Goal: Task Accomplishment & Management: Complete application form

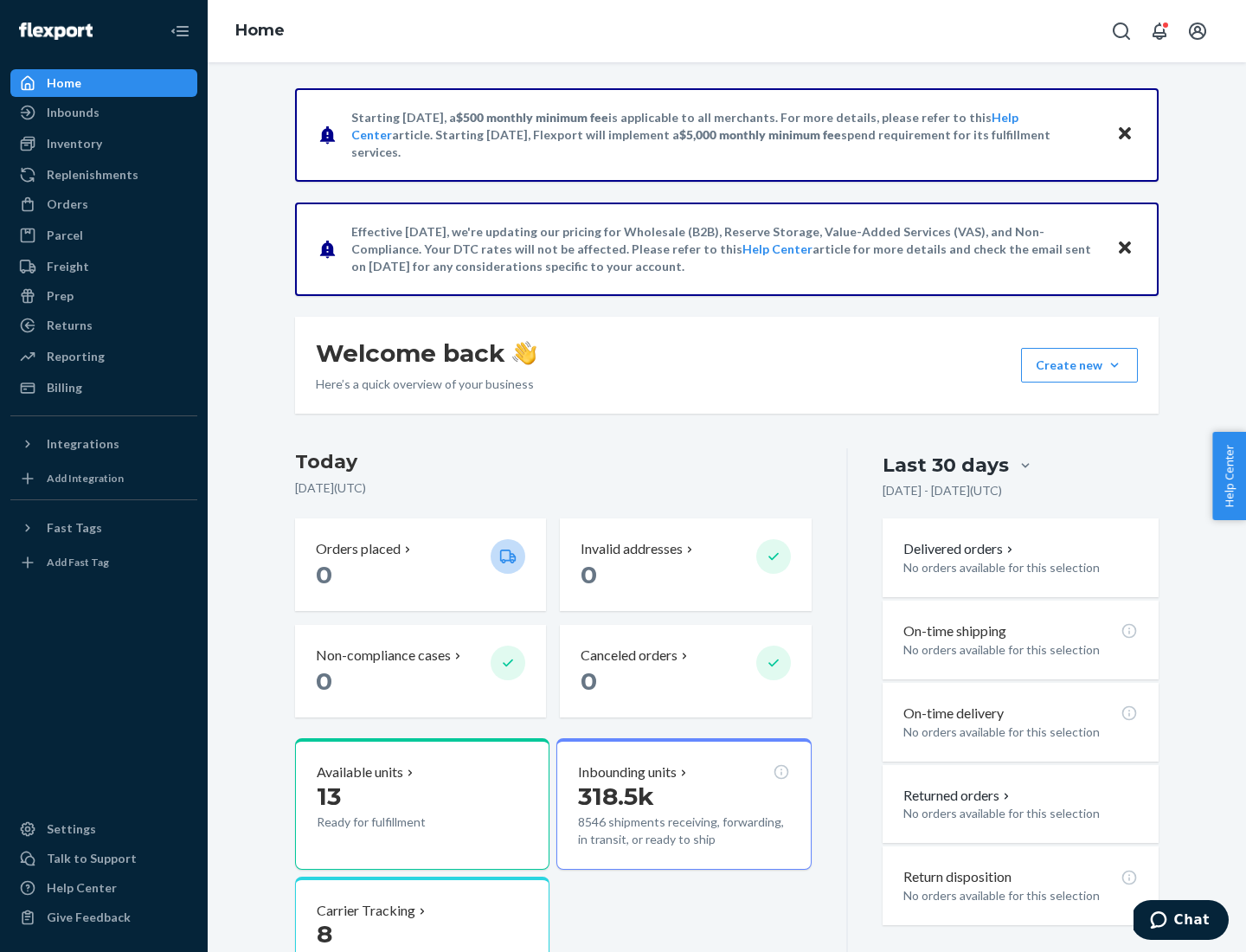
click at [1114, 365] on button "Create new Create new inbound Create new order Create new product" at bounding box center [1079, 364] width 117 height 34
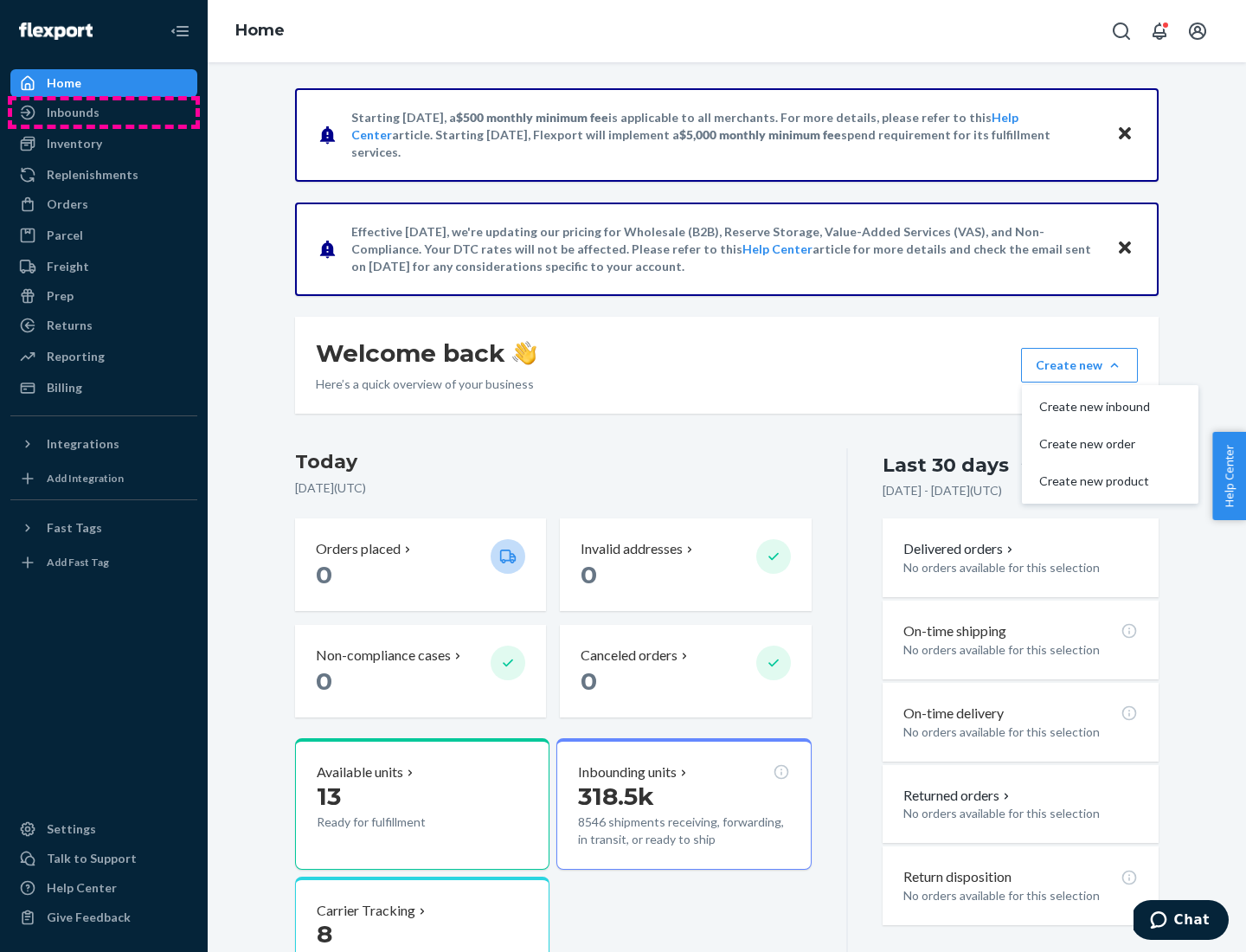
click at [104, 112] on div "Inbounds" at bounding box center [104, 112] width 183 height 25
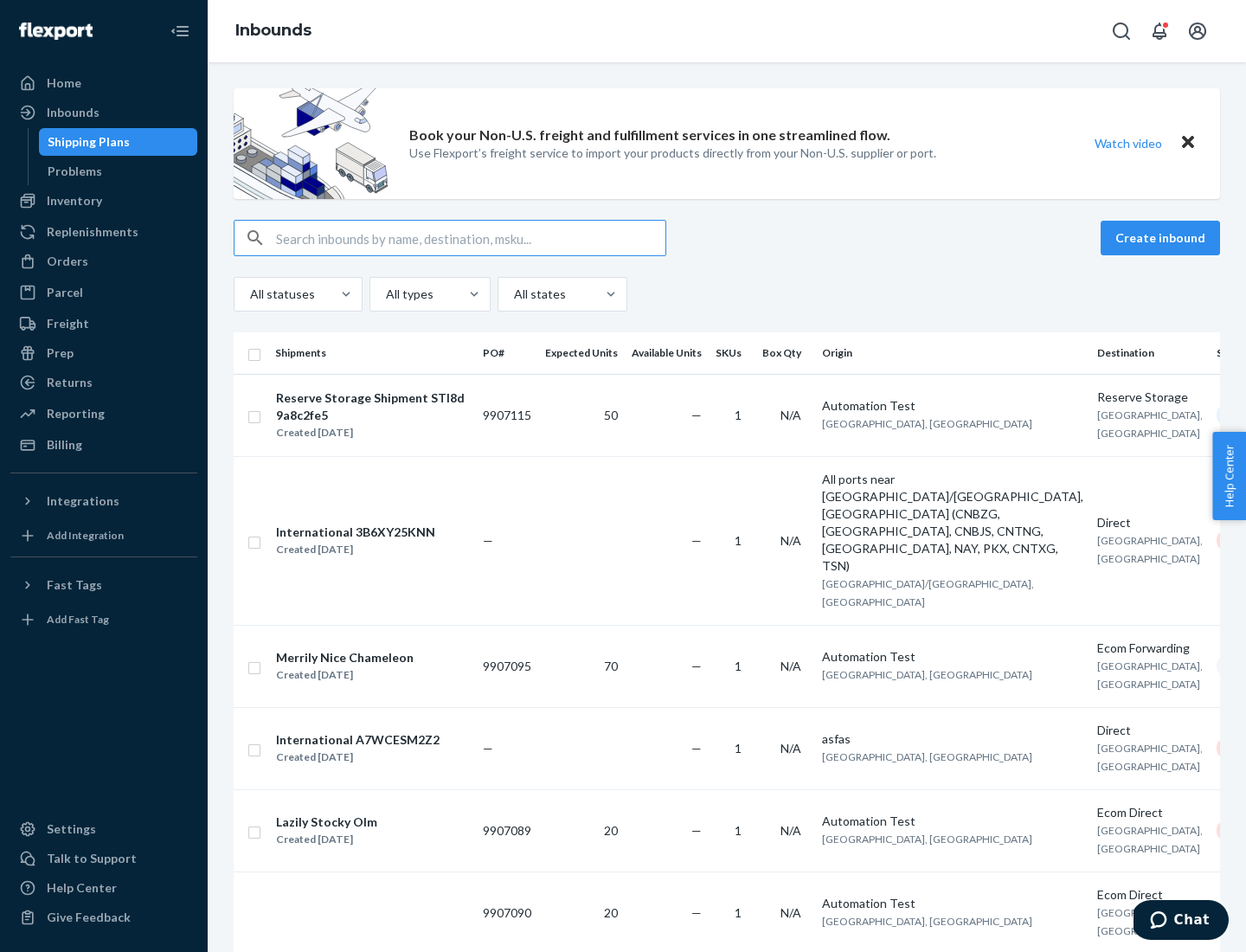
click at [1163, 238] on button "Create inbound" at bounding box center [1160, 237] width 119 height 34
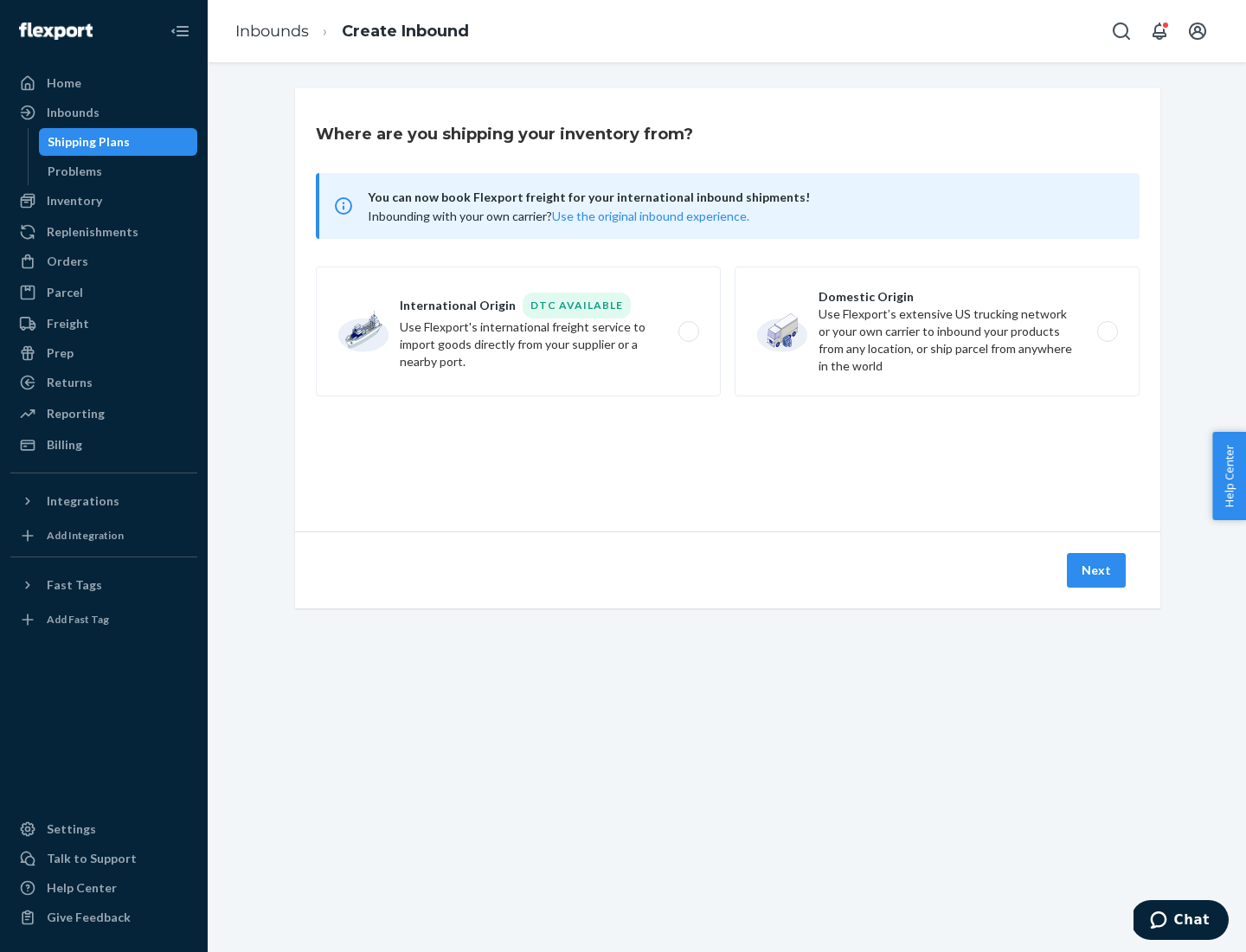
click at [937, 332] on label "Domestic Origin Use Flexport’s extensive US trucking network or your own carrie…" at bounding box center [937, 332] width 405 height 130
click at [1106, 332] on input "Domestic Origin Use Flexport’s extensive US trucking network or your own carrie…" at bounding box center [1112, 332] width 11 height 11
radio input "true"
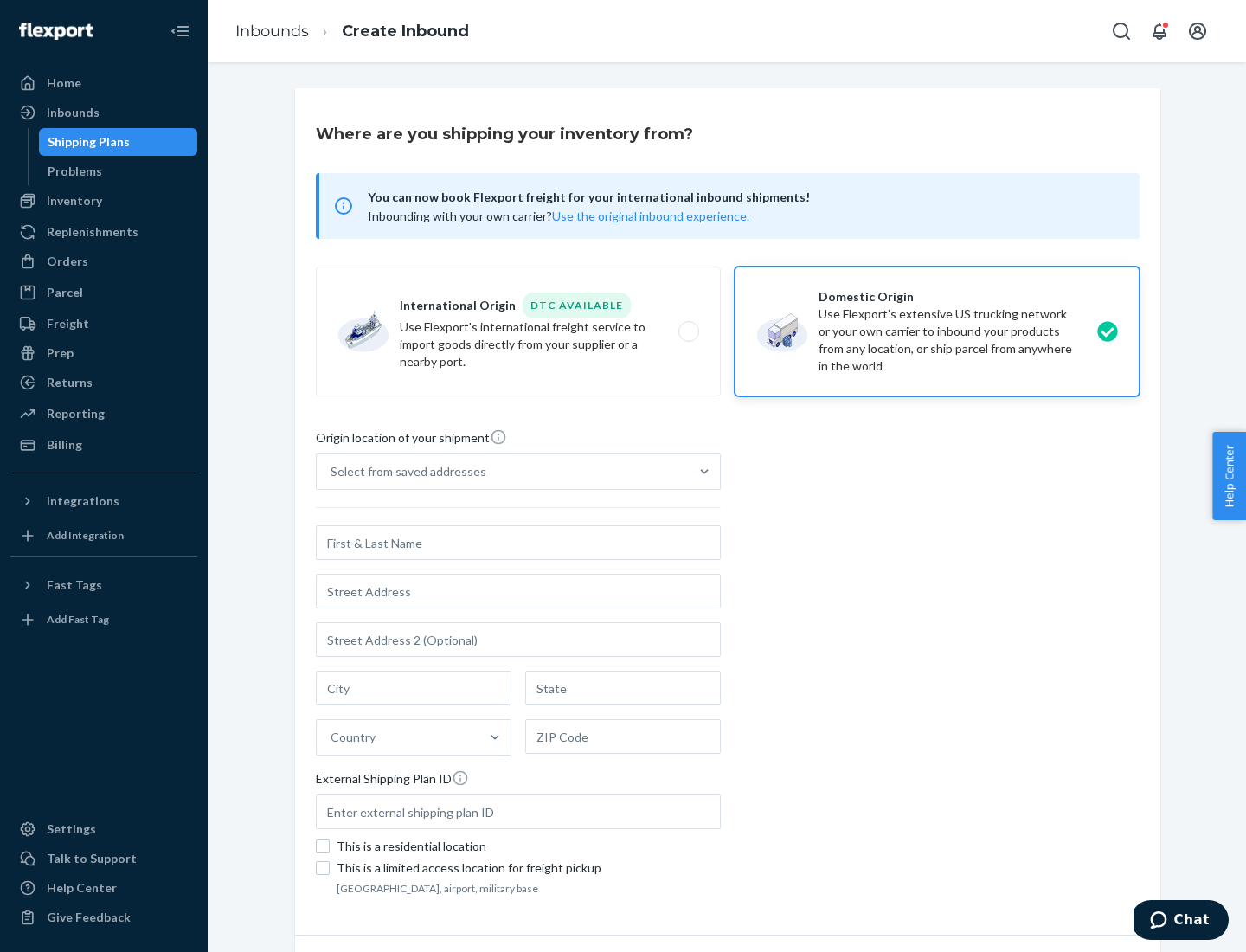
click at [405, 471] on div "Select from saved addresses" at bounding box center [409, 472] width 156 height 18
click at [333, 471] on input "Select from saved addresses" at bounding box center [332, 472] width 2 height 18
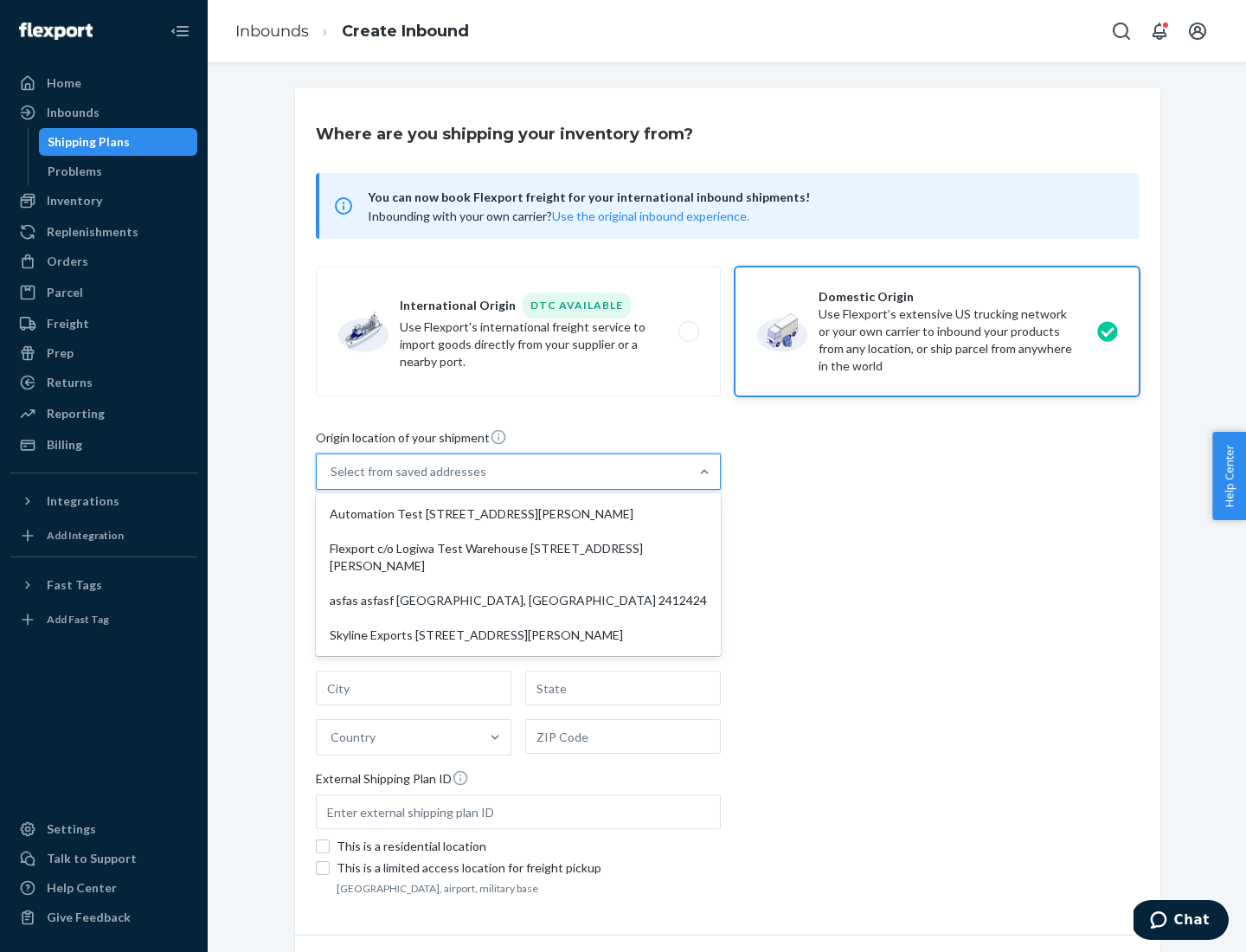
scroll to position [7, 0]
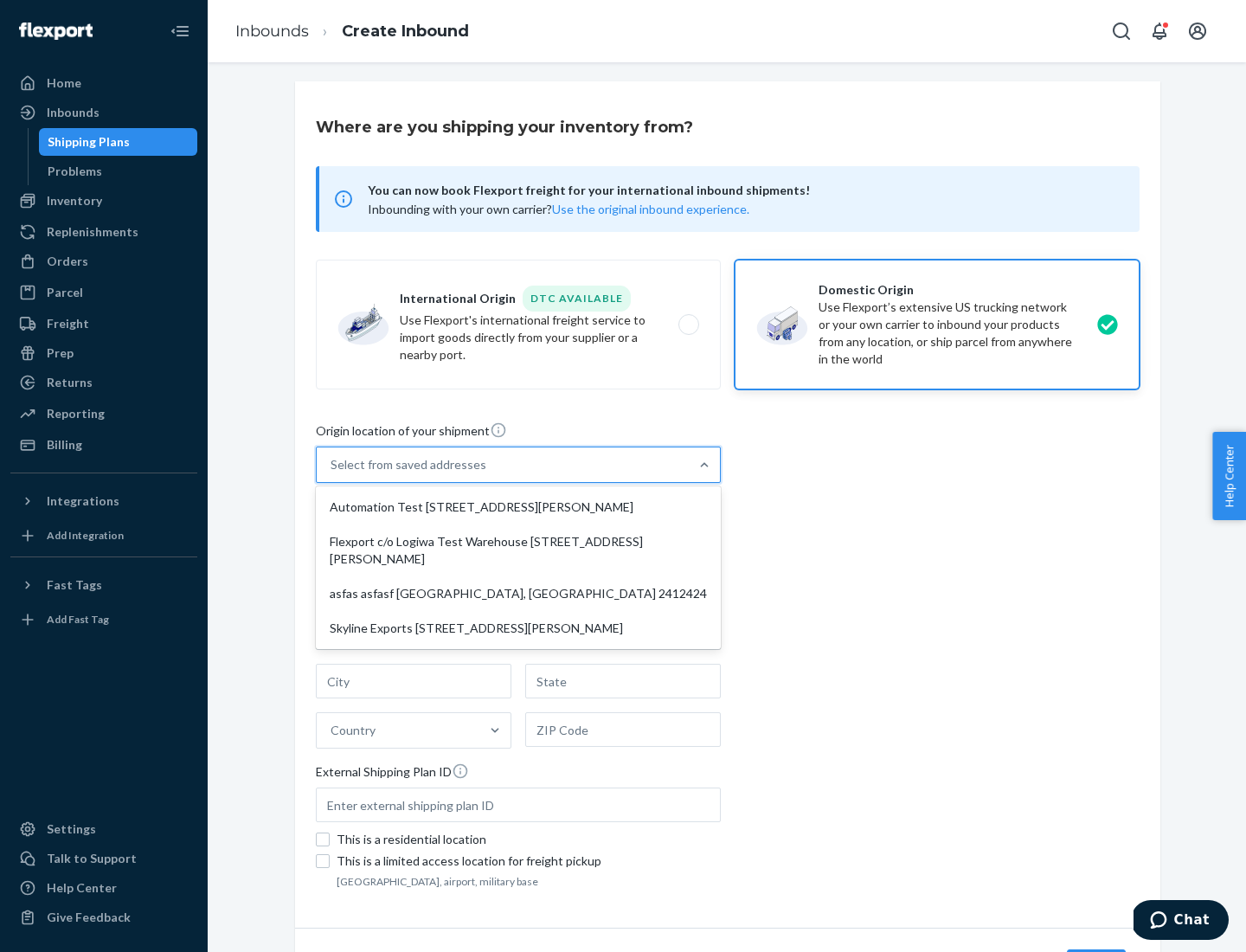
click at [519, 507] on div "Automation Test [STREET_ADDRESS][PERSON_NAME]" at bounding box center [519, 506] width 398 height 34
click at [333, 473] on input "option Automation Test [STREET_ADDRESS][PERSON_NAME] focused, 1 of 4. 4 results…" at bounding box center [332, 465] width 2 height 18
type input "Automation Test"
type input "9th Floor"
type input "[GEOGRAPHIC_DATA]"
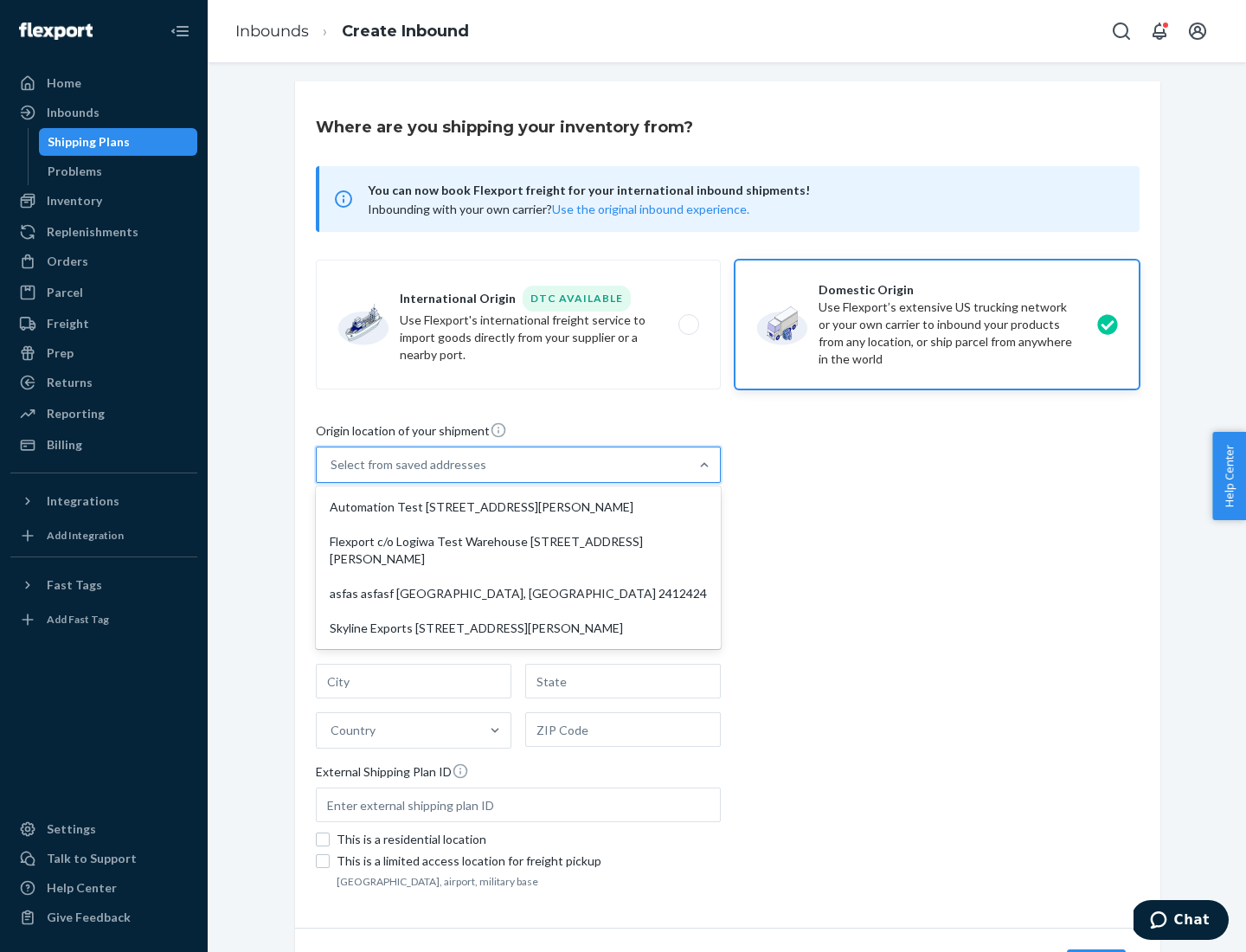
type input "CA"
type input "94104"
type input "[STREET_ADDRESS][PERSON_NAME]"
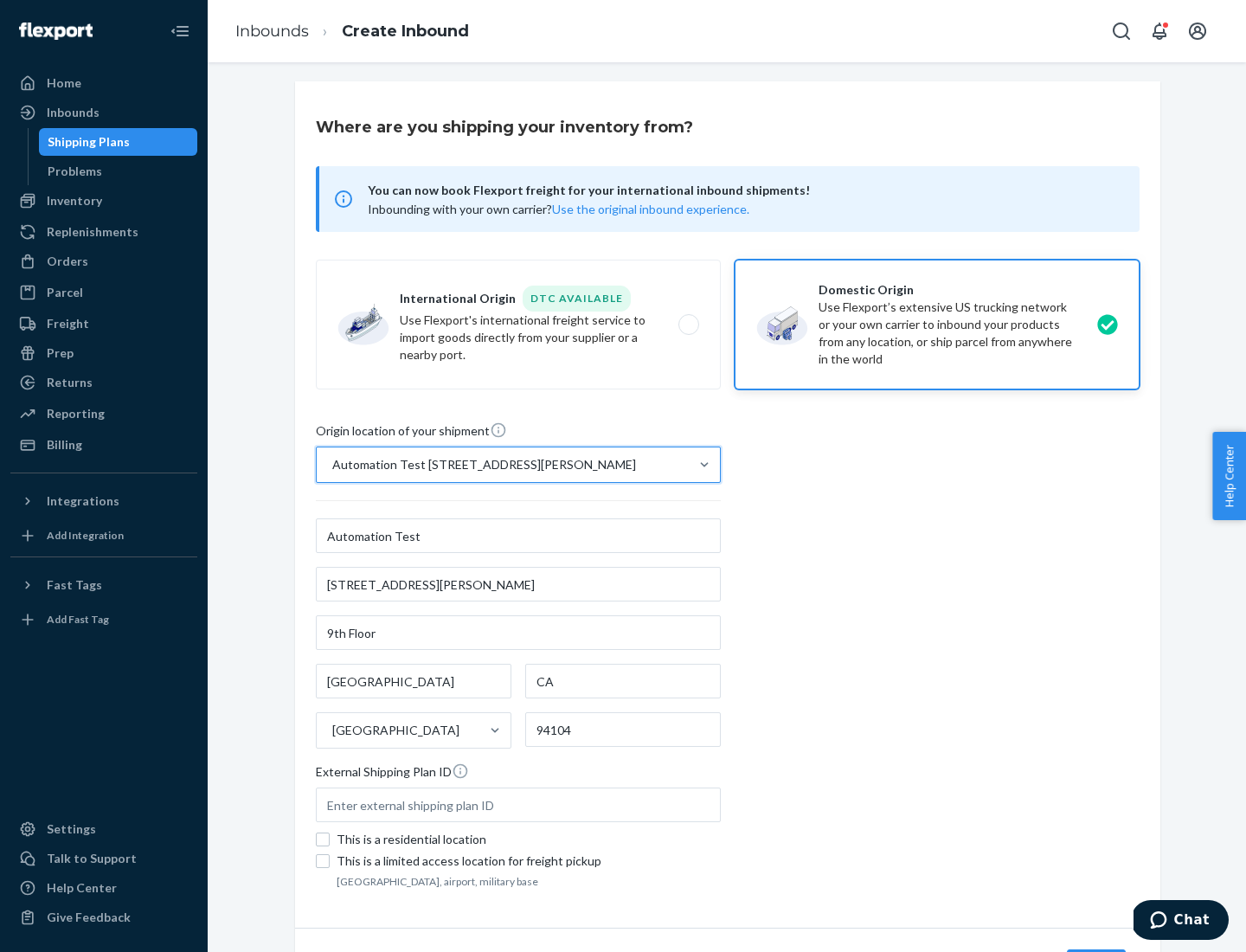
scroll to position [101, 0]
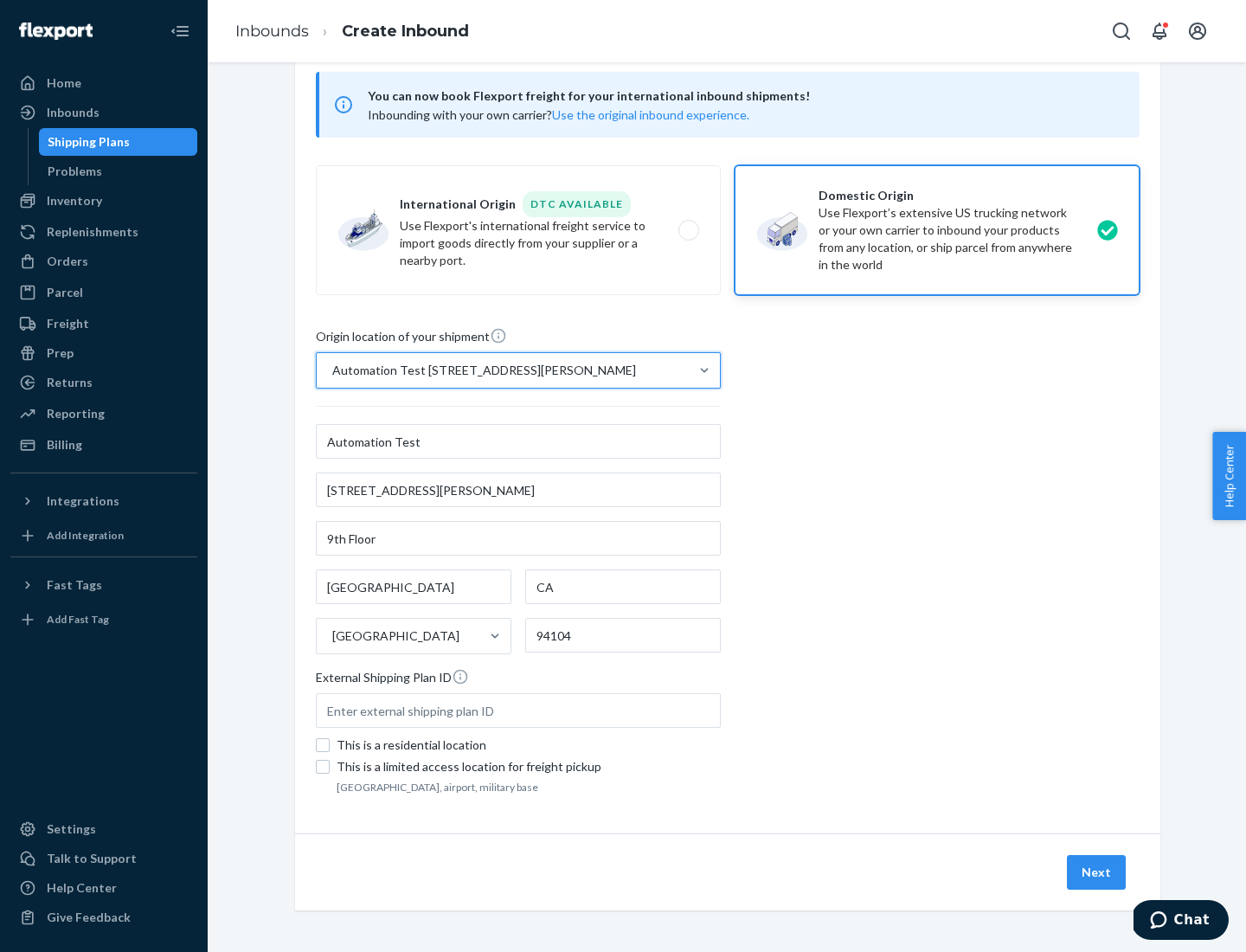
click at [1097, 872] on button "Next" at bounding box center [1096, 871] width 59 height 34
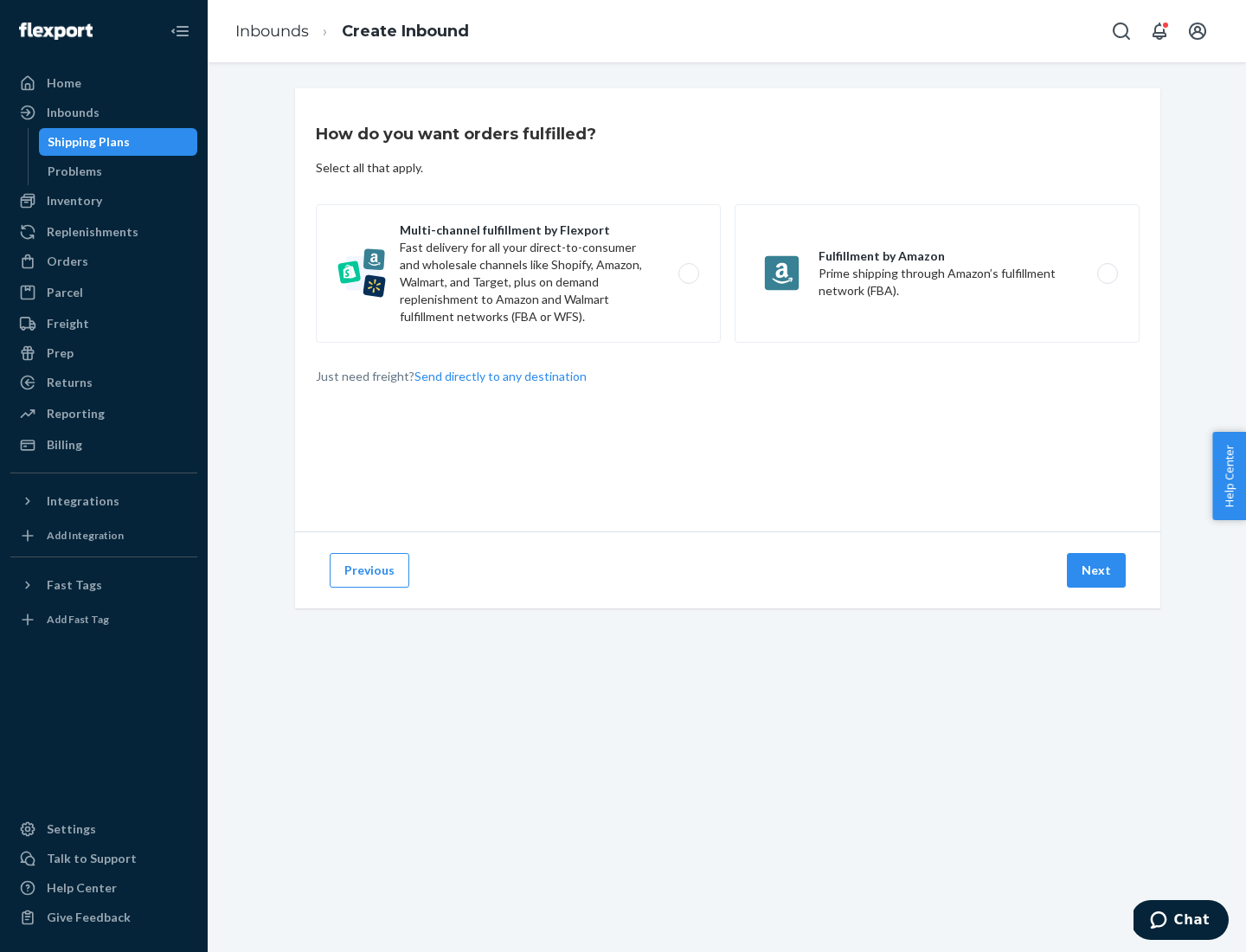
click at [519, 274] on label "Multi-channel fulfillment by Flexport Fast delivery for all your direct-to-cons…" at bounding box center [519, 274] width 405 height 139
click at [688, 274] on input "Multi-channel fulfillment by Flexport Fast delivery for all your direct-to-cons…" at bounding box center [693, 274] width 11 height 11
radio input "true"
click at [1097, 570] on button "Next" at bounding box center [1096, 569] width 59 height 34
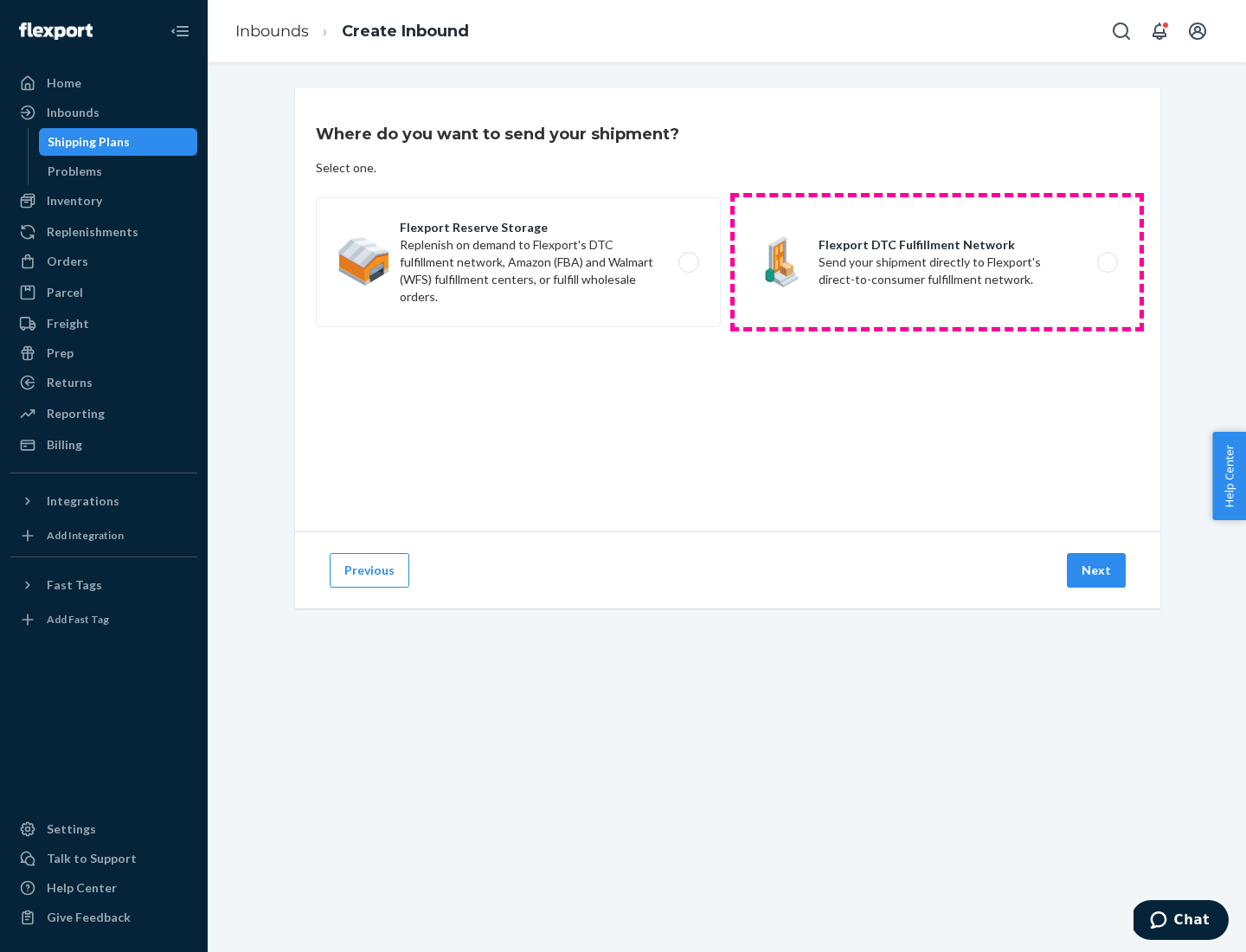
click at [937, 262] on label "Flexport DTC Fulfillment Network Send your shipment directly to Flexport's dire…" at bounding box center [937, 262] width 405 height 130
click at [1106, 262] on input "Flexport DTC Fulfillment Network Send your shipment directly to Flexport's dire…" at bounding box center [1112, 262] width 11 height 11
radio input "true"
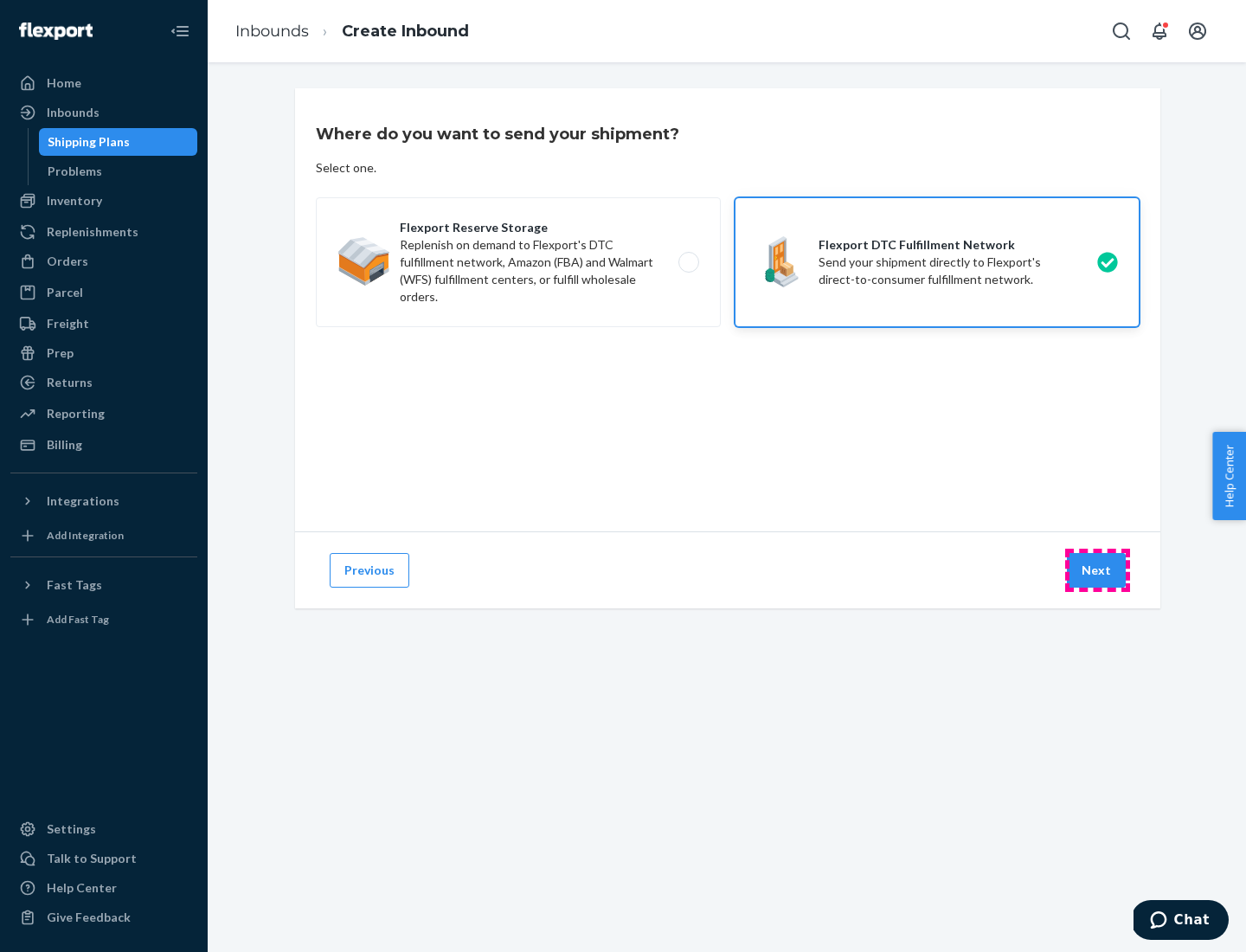
click at [1097, 570] on button "Next" at bounding box center [1096, 569] width 59 height 34
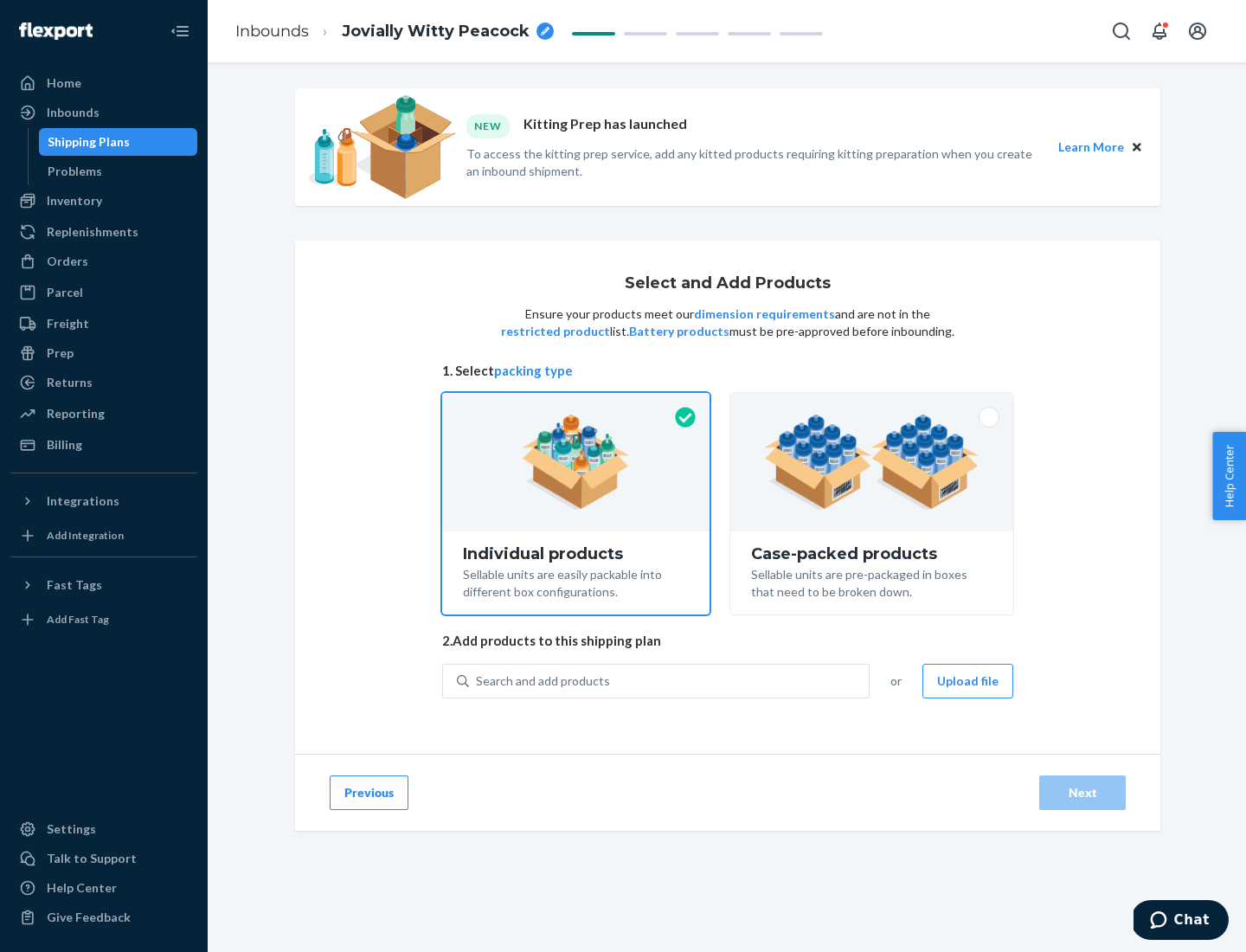
click at [872, 462] on img at bounding box center [872, 462] width 216 height 95
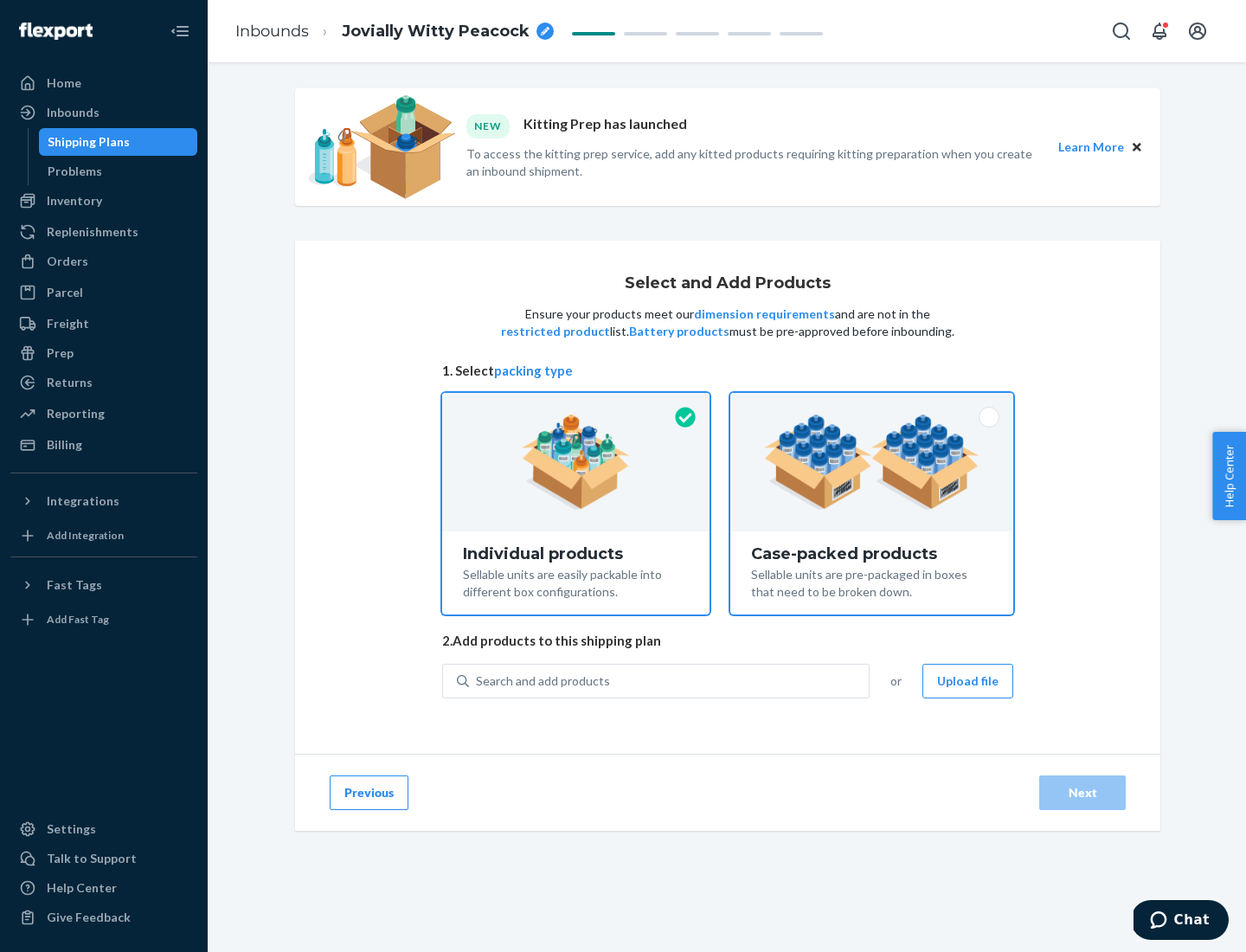
click at [872, 404] on input "Case-packed products Sellable units are pre-packaged in boxes that need to be b…" at bounding box center [871, 398] width 11 height 11
radio input "true"
radio input "false"
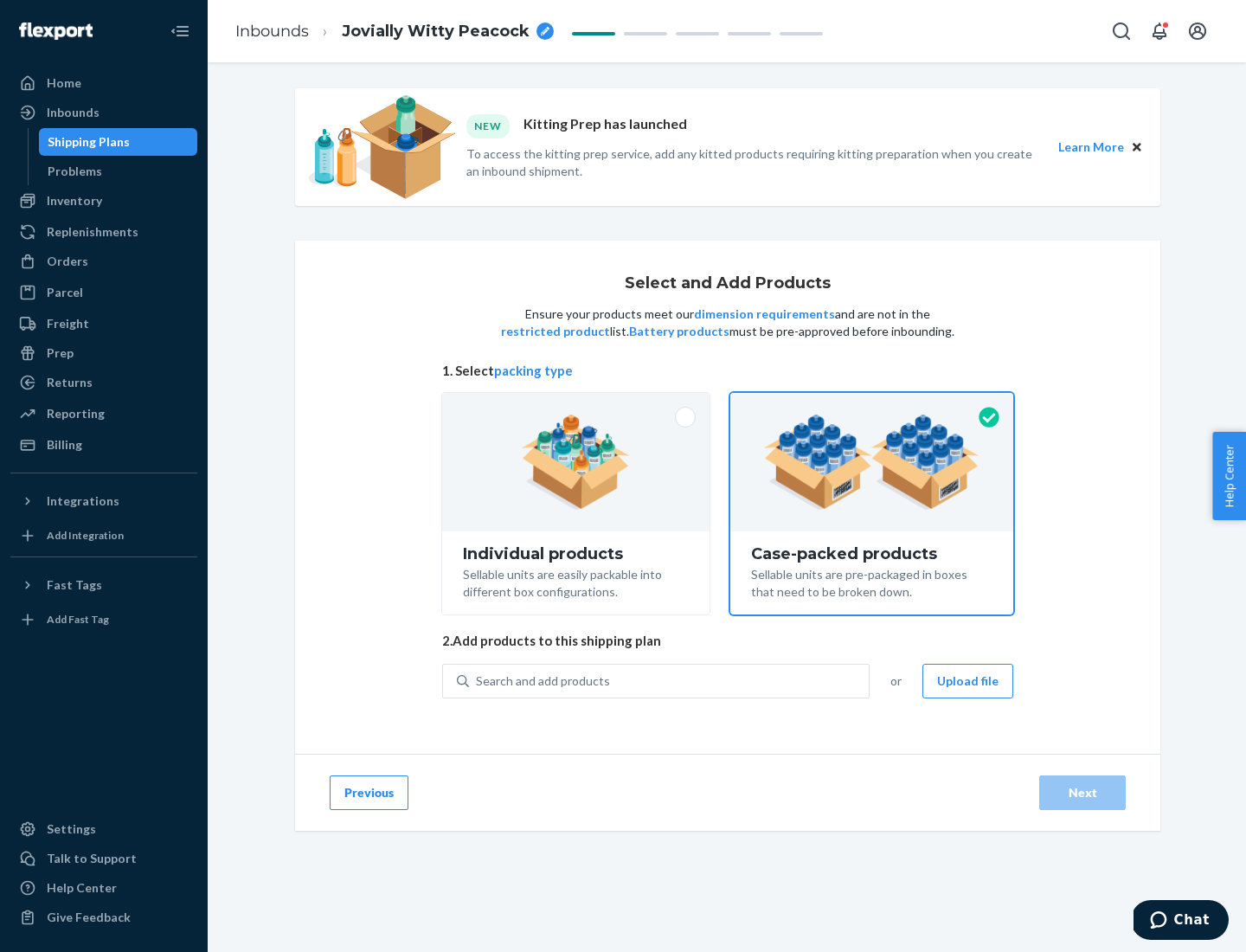
click at [670, 680] on div "Search and add products" at bounding box center [670, 681] width 400 height 32
click at [477, 680] on input "Search and add products" at bounding box center [476, 681] width 2 height 18
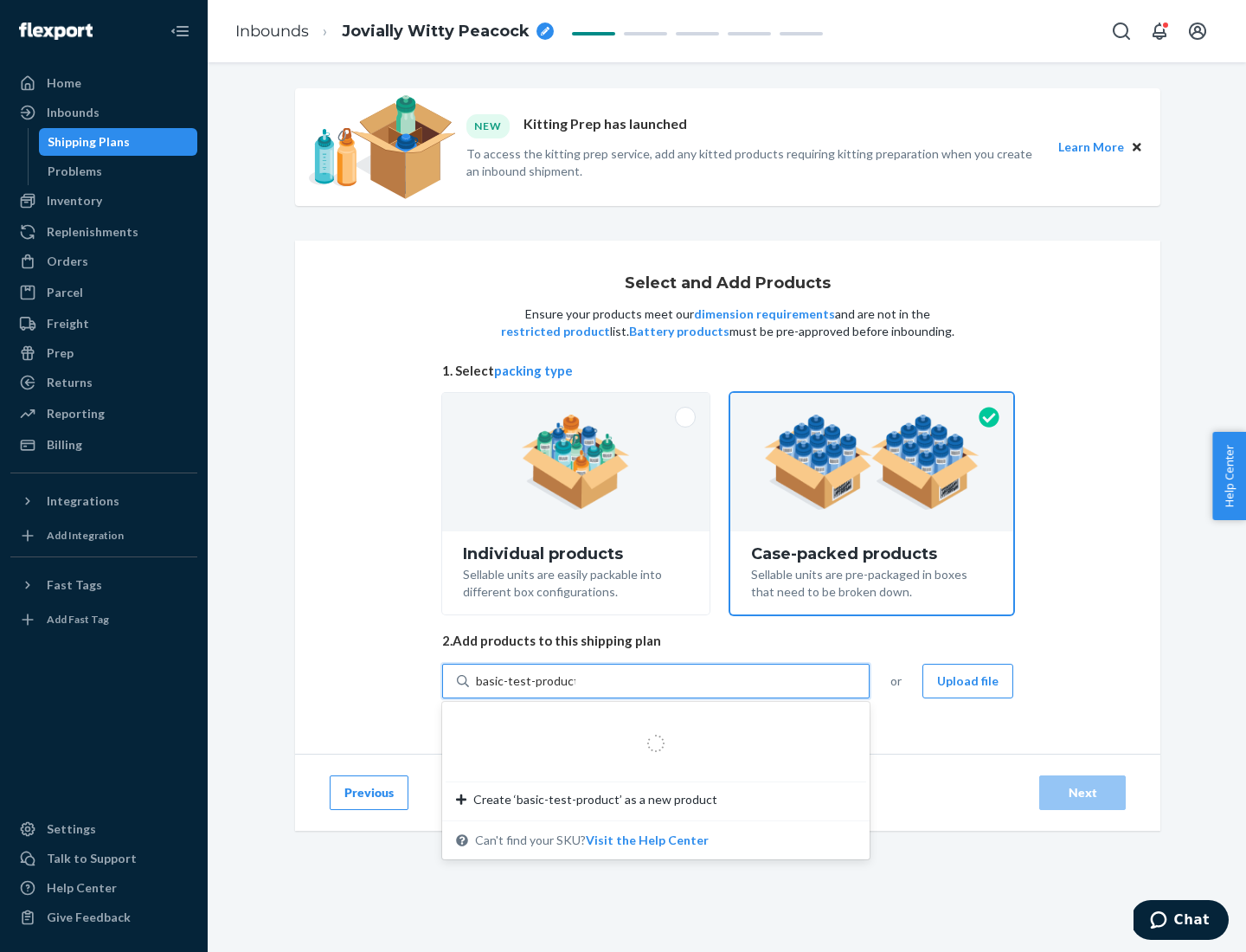
type input "basic-test-product-1"
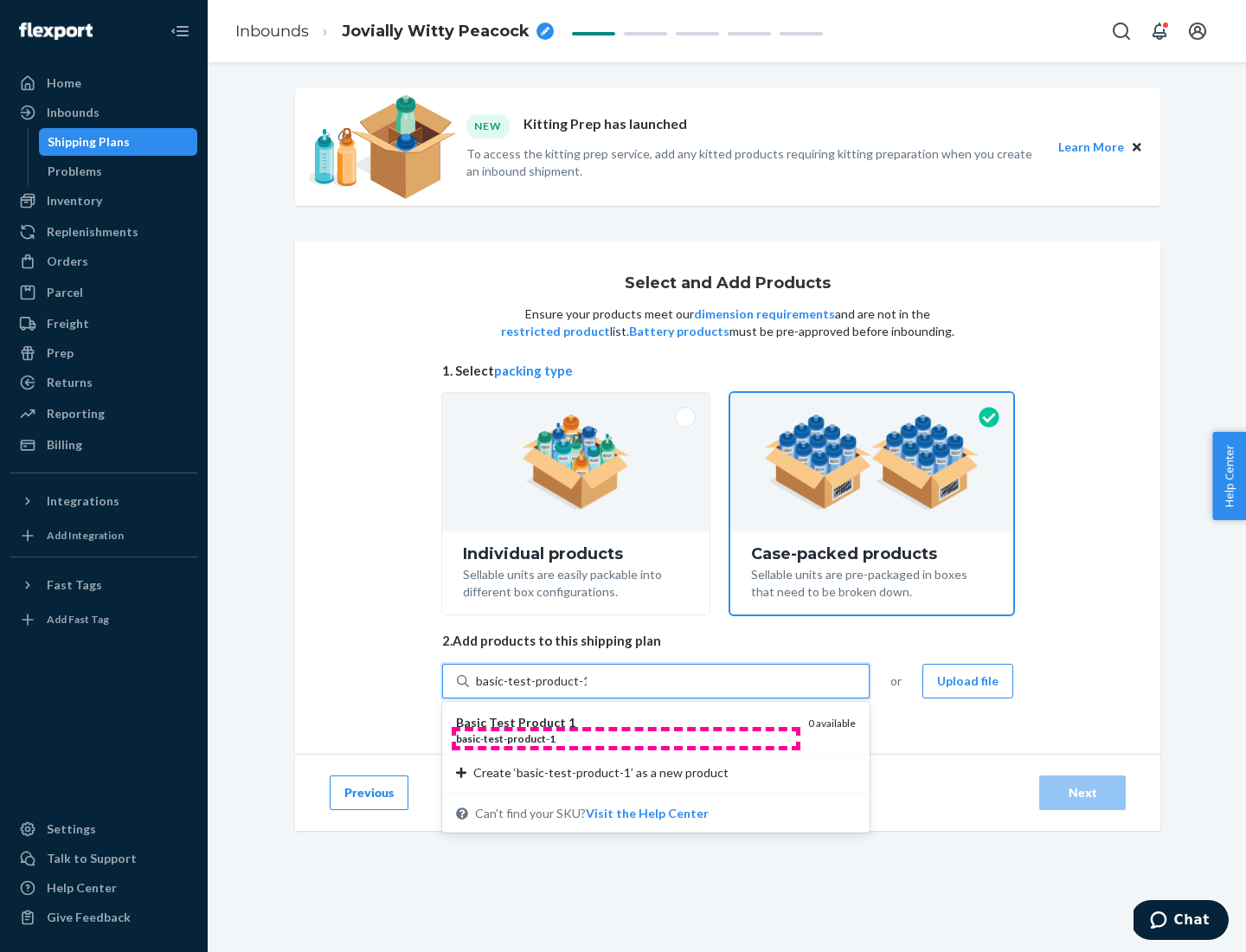
click at [626, 738] on div "basic - test - product - 1" at bounding box center [626, 738] width 339 height 15
click at [587, 690] on input "basic-test-product-1" at bounding box center [531, 681] width 111 height 18
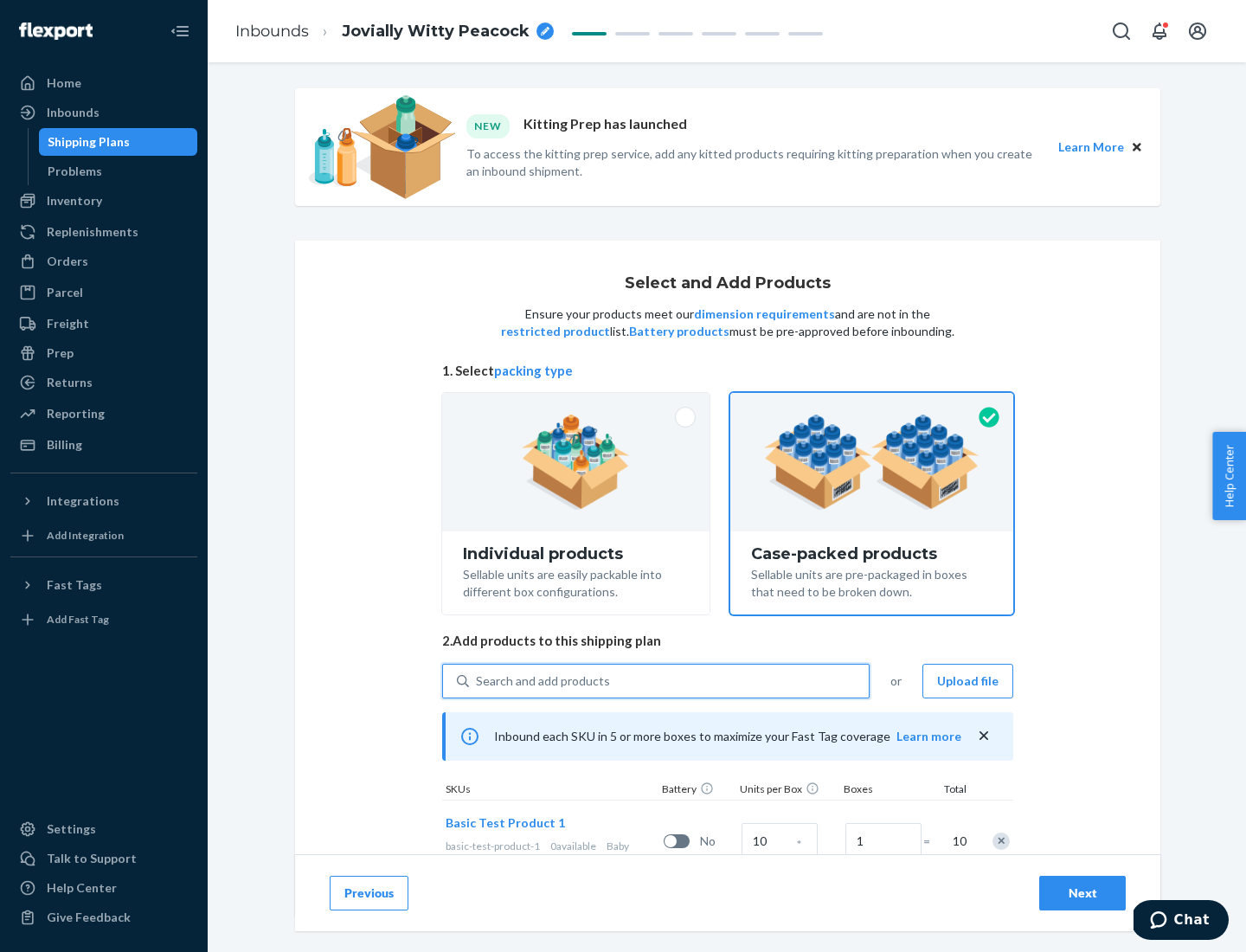
scroll to position [62, 0]
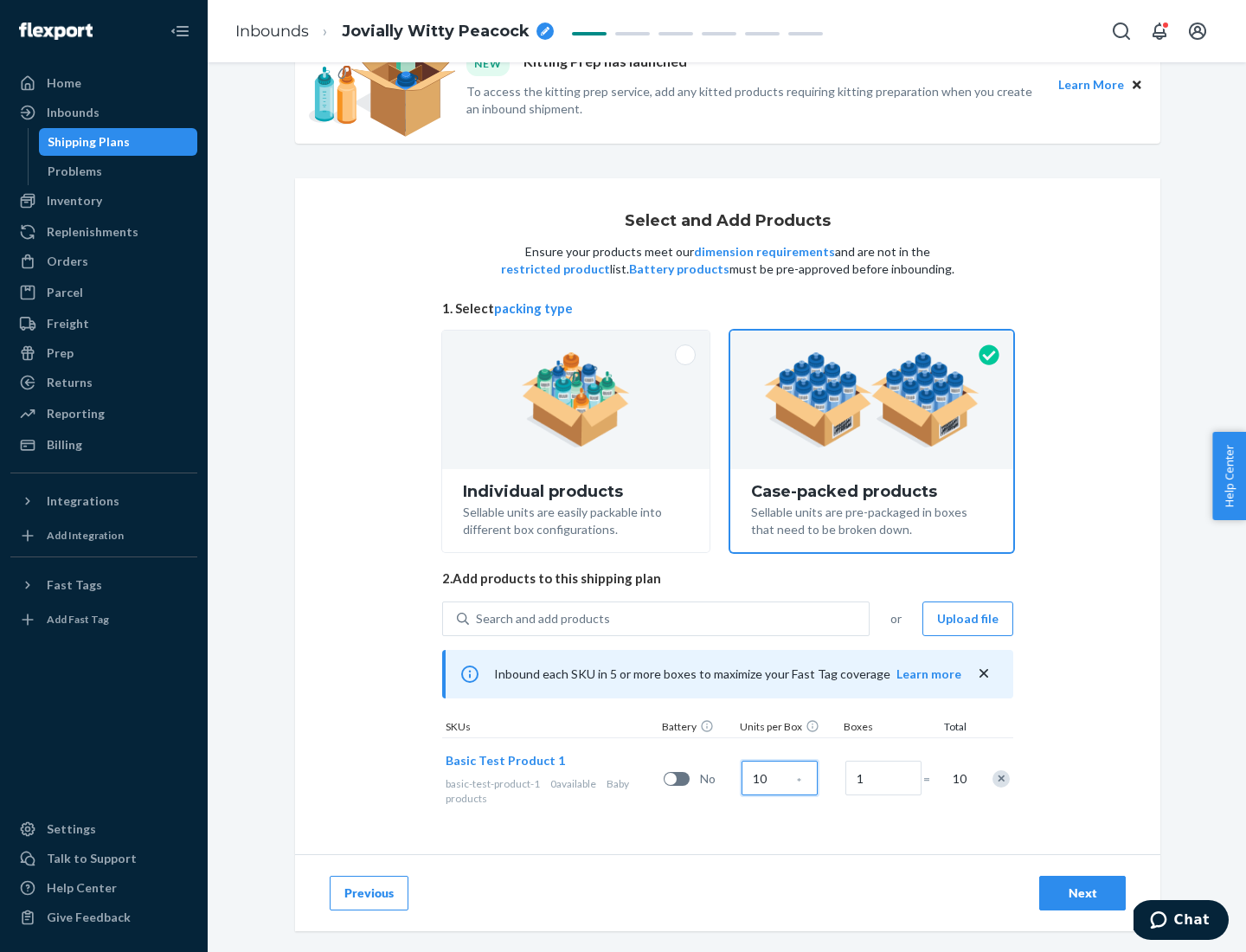
type input "10"
type input "7"
click at [1083, 893] on div "Next" at bounding box center [1082, 893] width 57 height 18
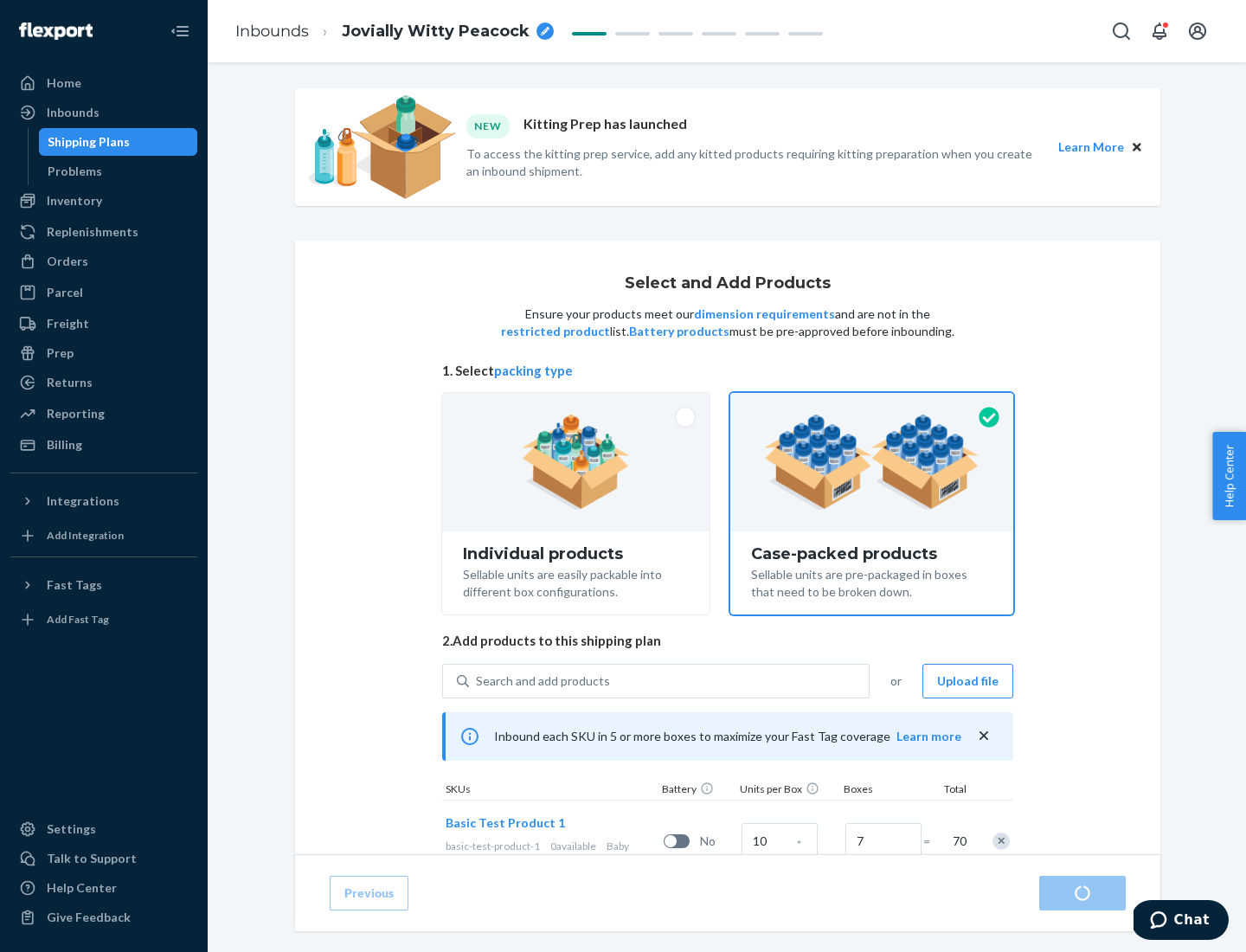
radio input "true"
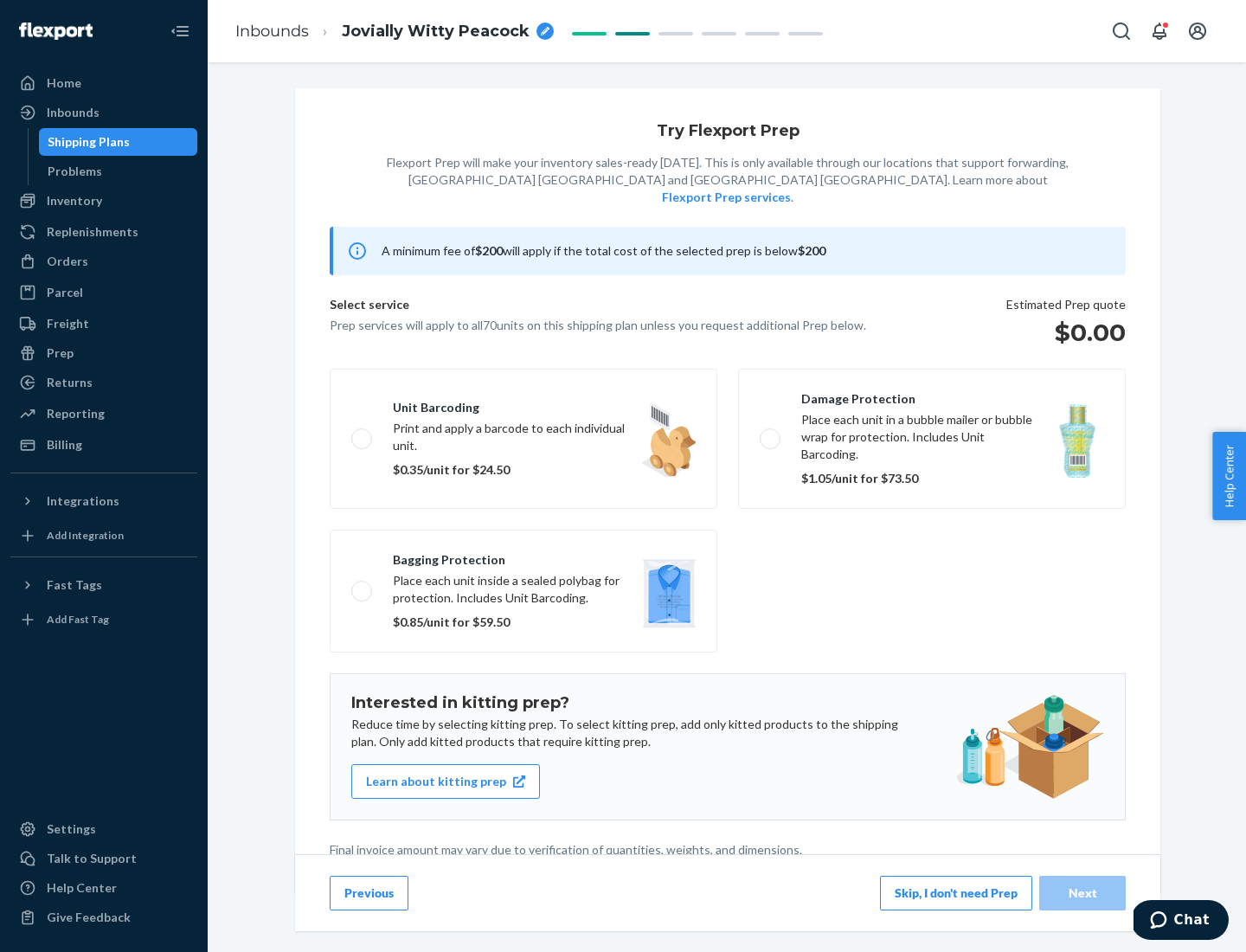
scroll to position [4, 0]
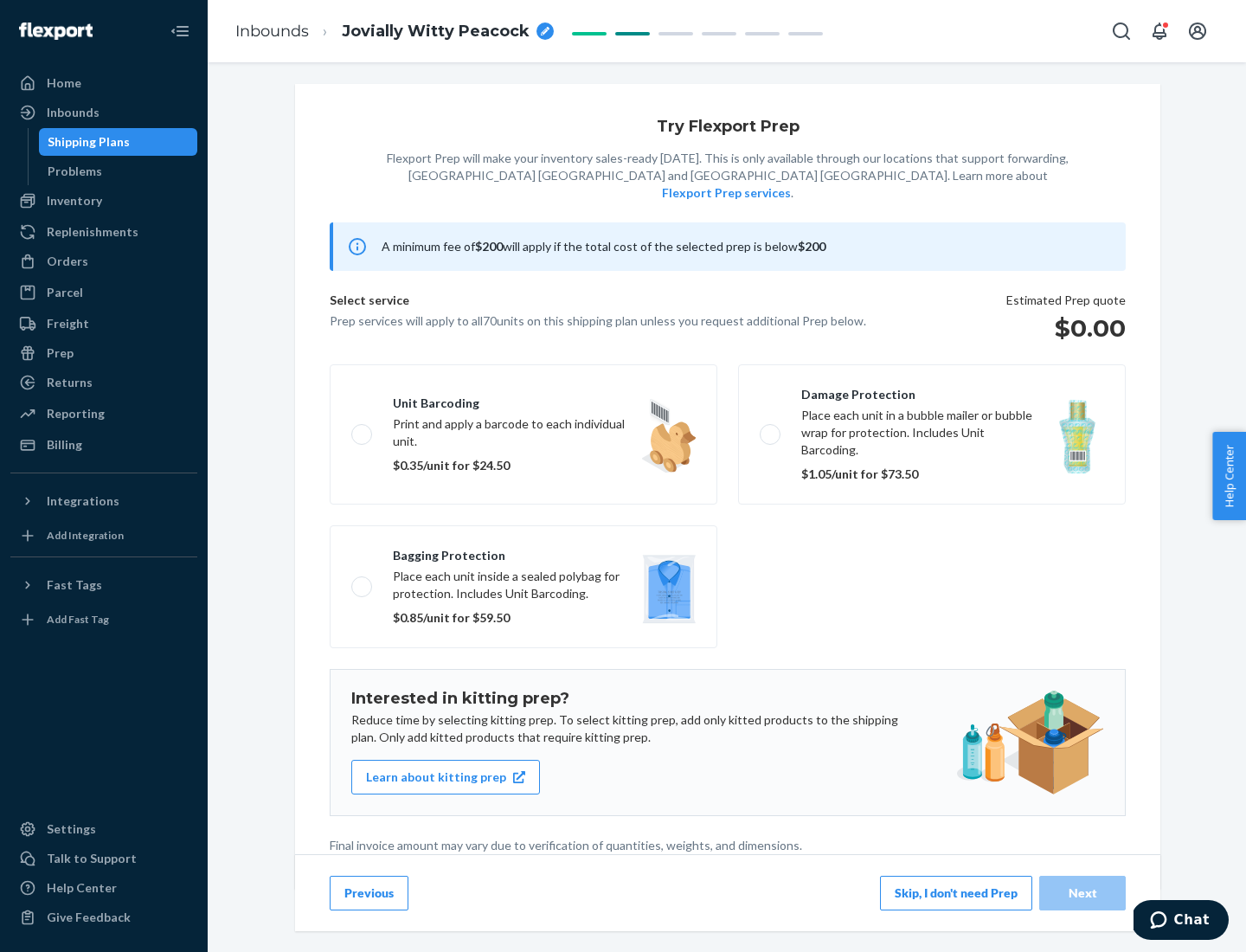
click at [524, 551] on label "Bagging protection Place each unit inside a sealed polybag for protection. Incl…" at bounding box center [524, 587] width 388 height 123
click at [362, 581] on input "Bagging protection Place each unit inside a sealed polybag for protection. Incl…" at bounding box center [356, 586] width 11 height 11
checkbox input "true"
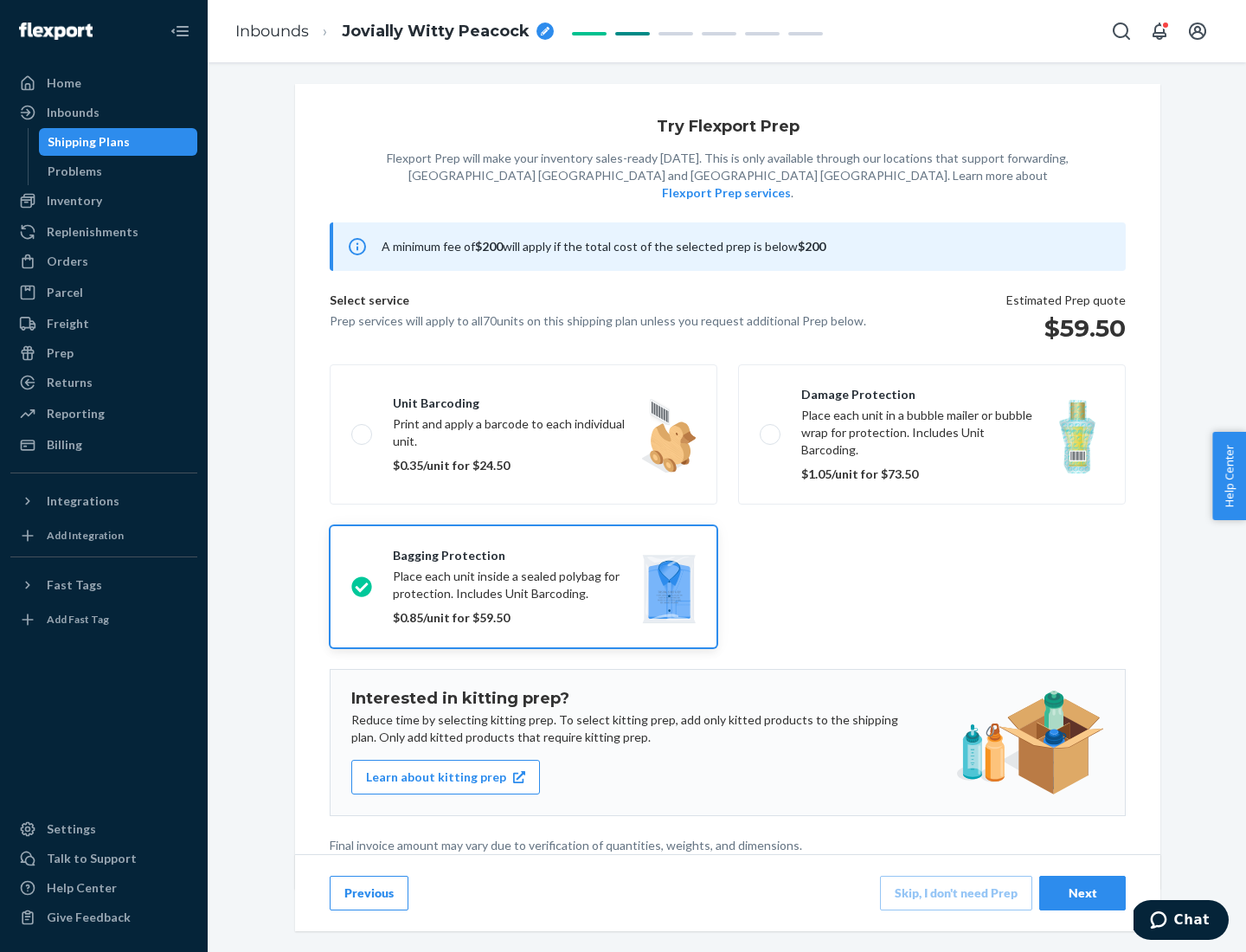
click at [1083, 892] on div "Next" at bounding box center [1082, 893] width 57 height 18
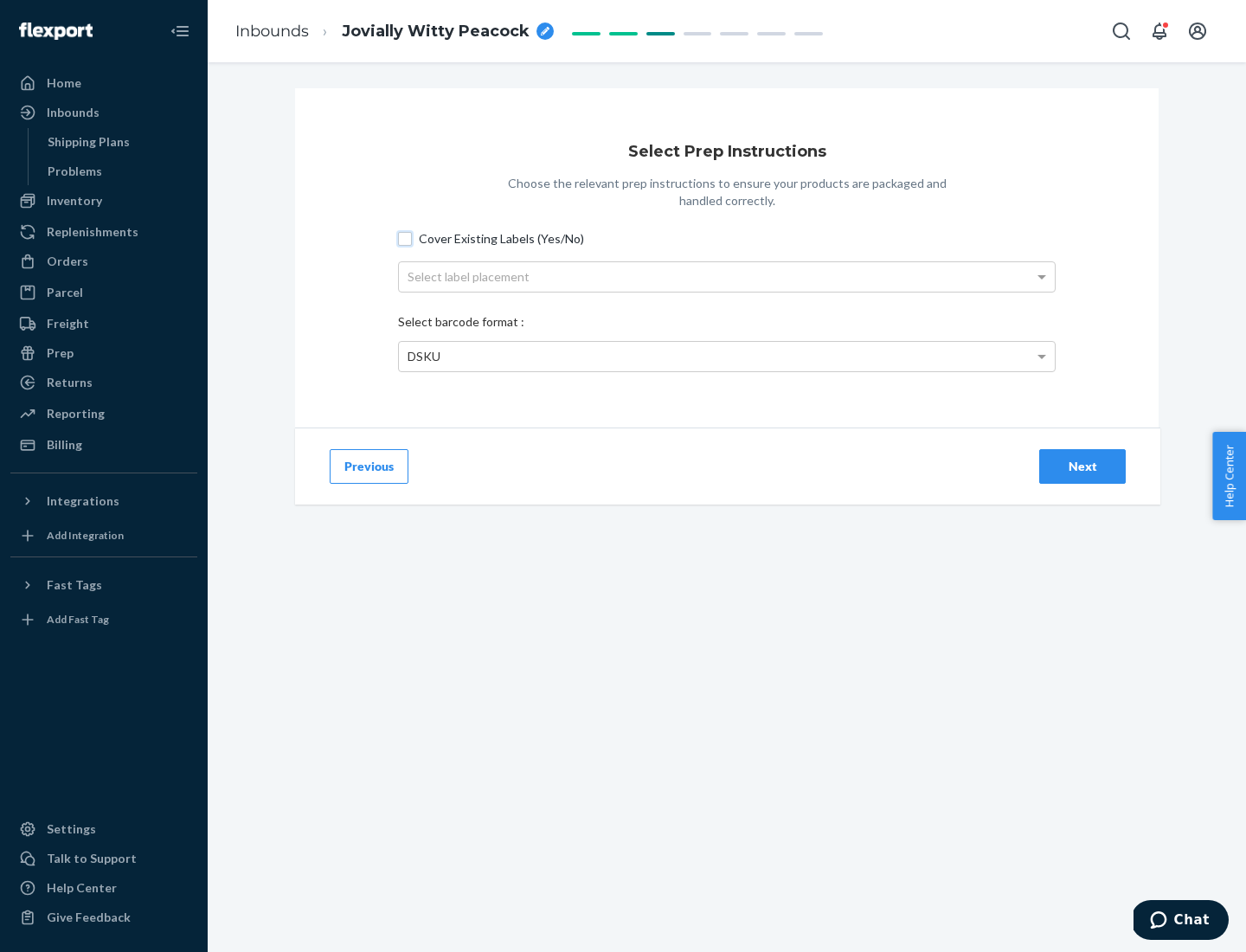
click at [405, 238] on input "Cover Existing Labels (Yes/No)" at bounding box center [405, 239] width 14 height 14
checkbox input "true"
click at [727, 276] on div "Select label placement" at bounding box center [727, 277] width 656 height 30
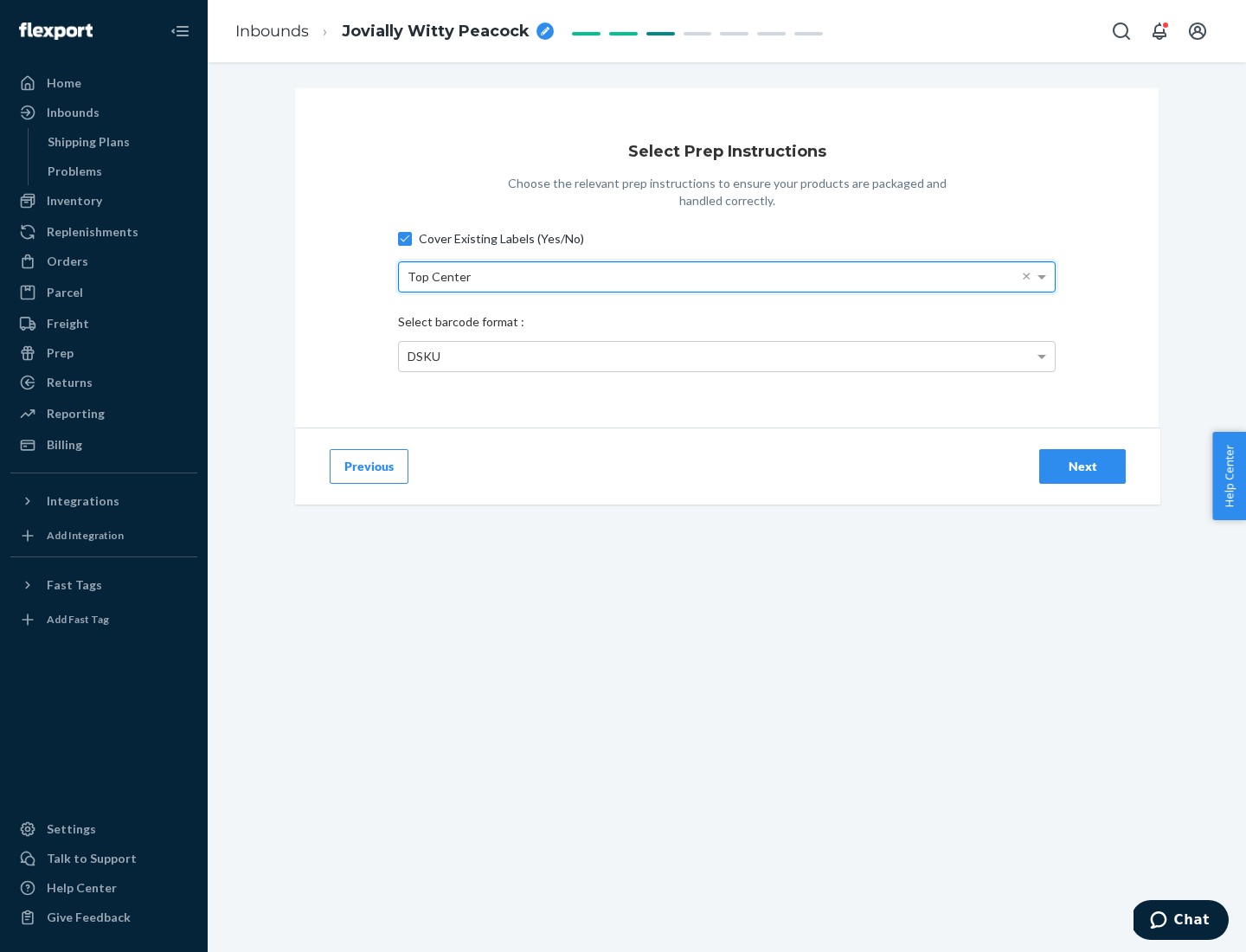
click at [727, 355] on div "DSKU" at bounding box center [727, 357] width 656 height 30
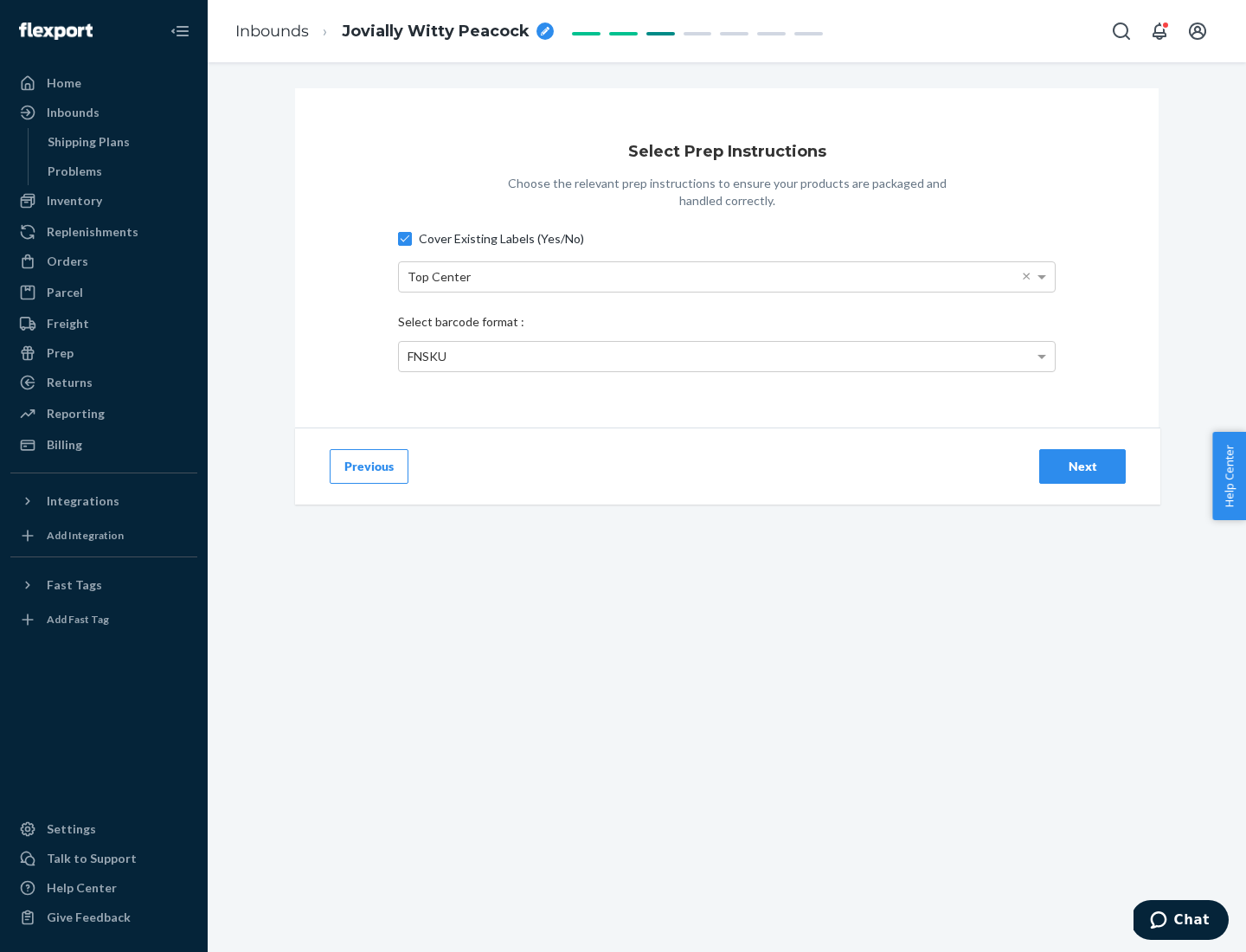
click at [1083, 466] on div "Next" at bounding box center [1082, 467] width 57 height 18
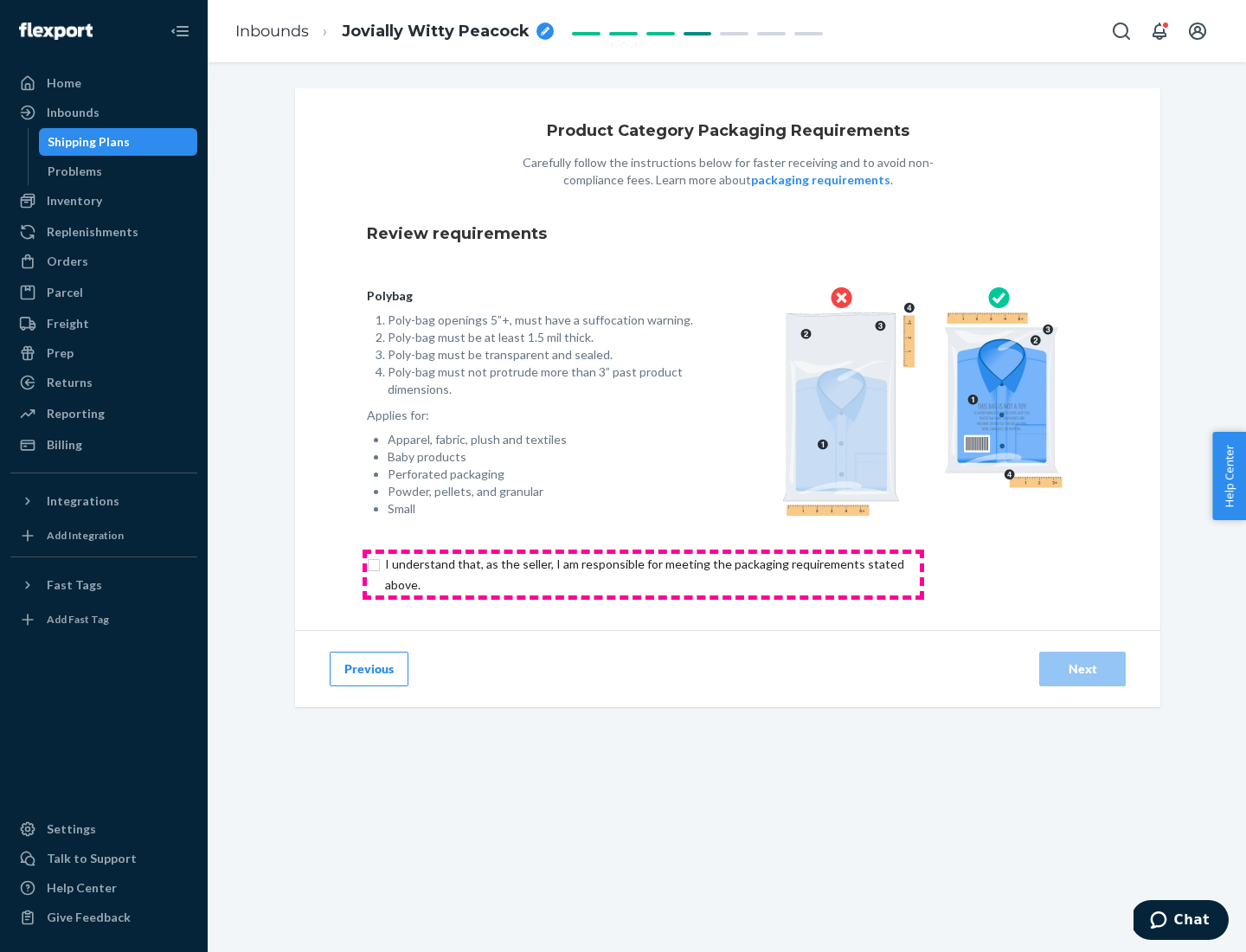
click at [643, 574] on input "checkbox" at bounding box center [655, 574] width 576 height 41
checkbox input "true"
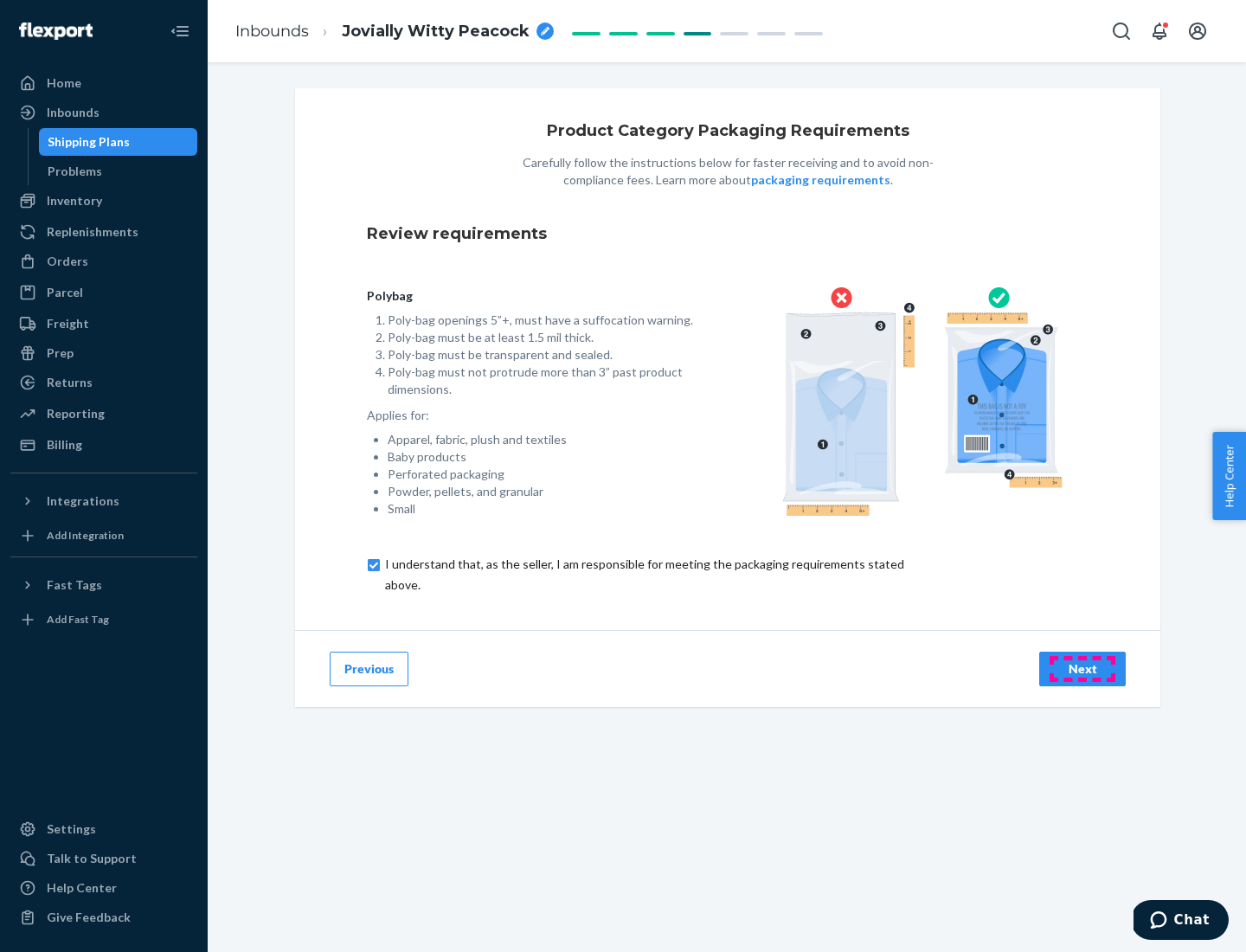
click at [1083, 668] on div "Next" at bounding box center [1082, 669] width 57 height 18
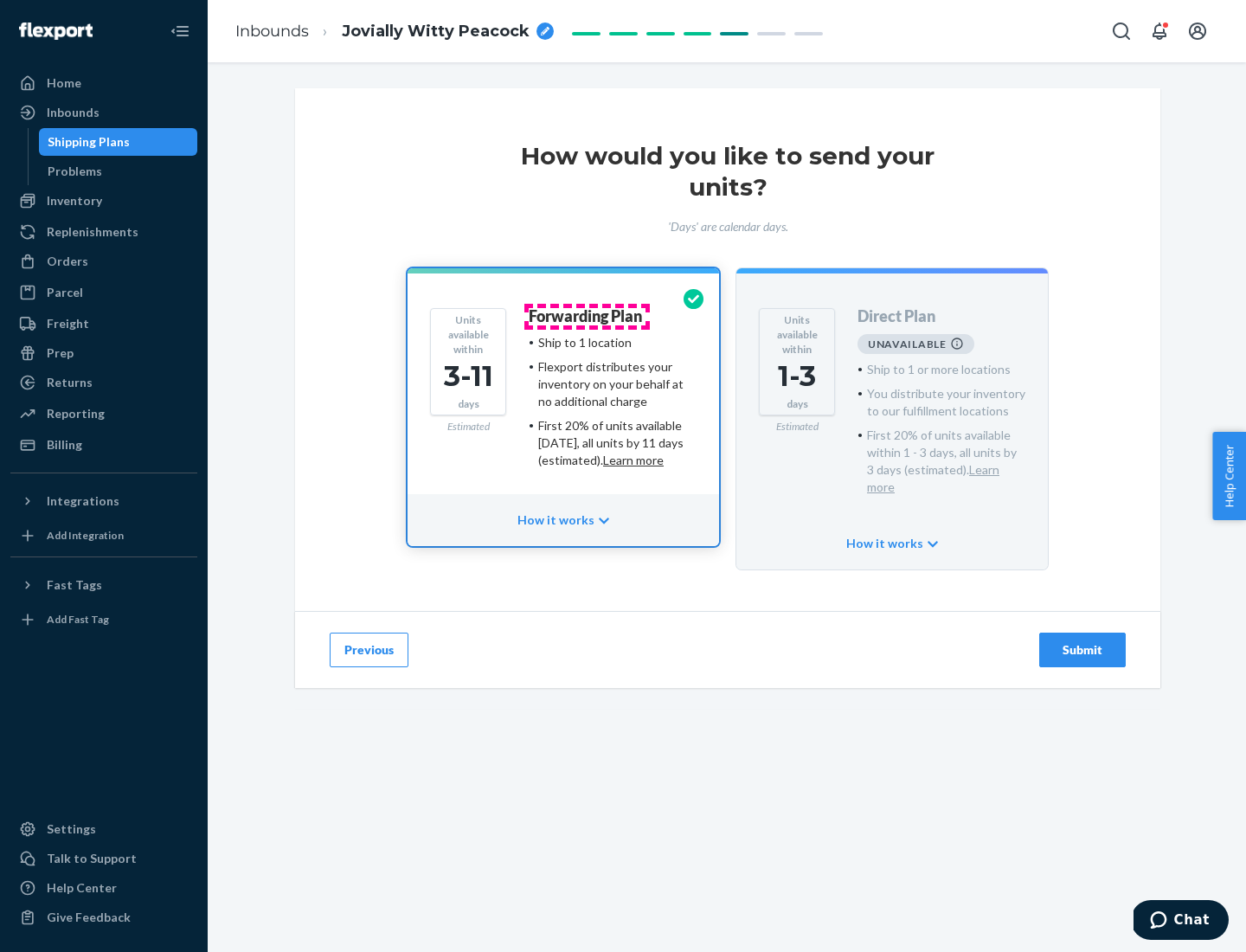
click at [587, 316] on h4 "Forwarding Plan" at bounding box center [585, 317] width 113 height 18
click at [1083, 641] on div "Submit" at bounding box center [1082, 650] width 57 height 18
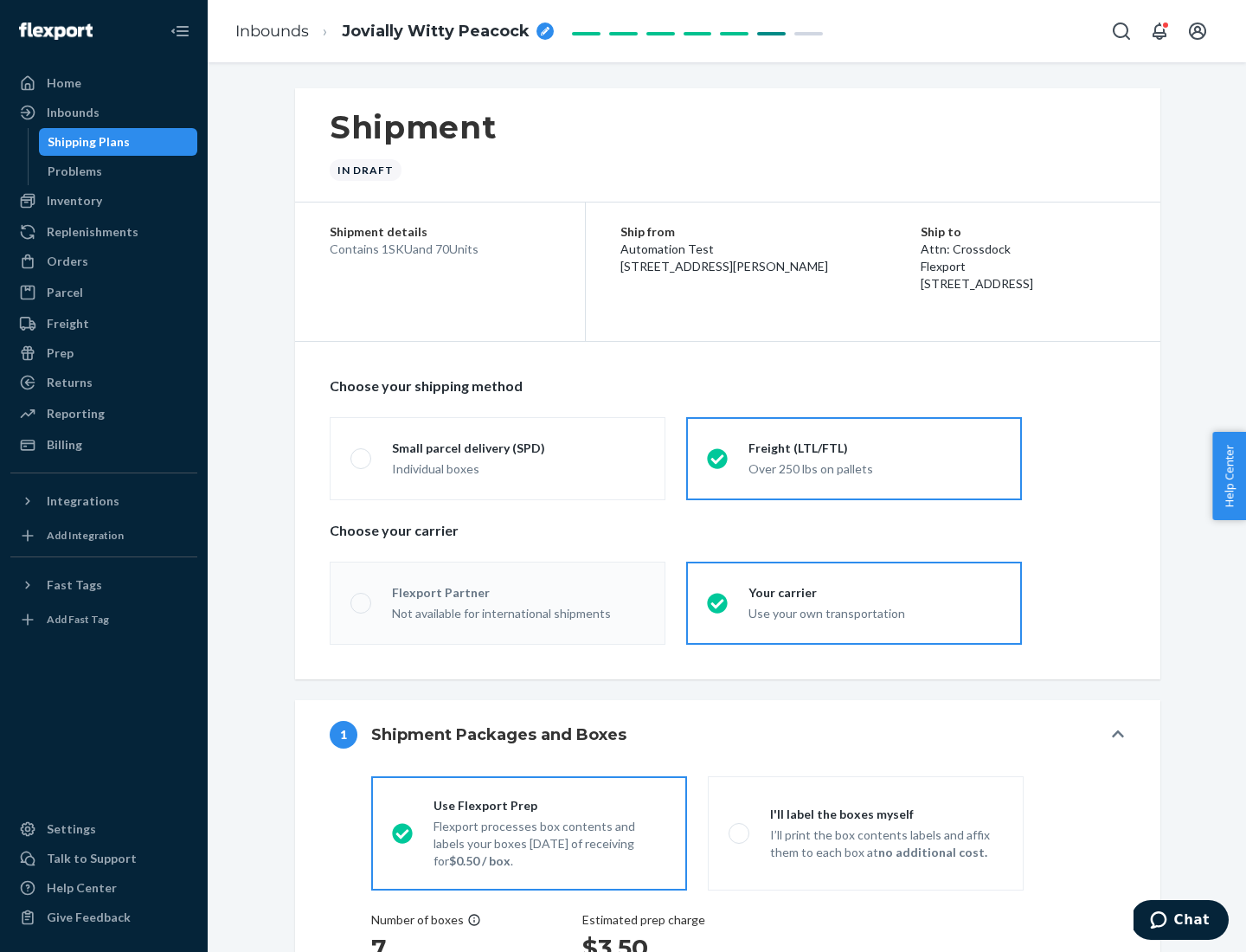
click at [854, 458] on div "Over 250 lbs on pallets" at bounding box center [875, 468] width 253 height 21
click at [719, 458] on input "Freight (LTL/FTL) Over 250 lbs on pallets" at bounding box center [713, 458] width 11 height 11
radio input "true"
radio input "false"
radio input "true"
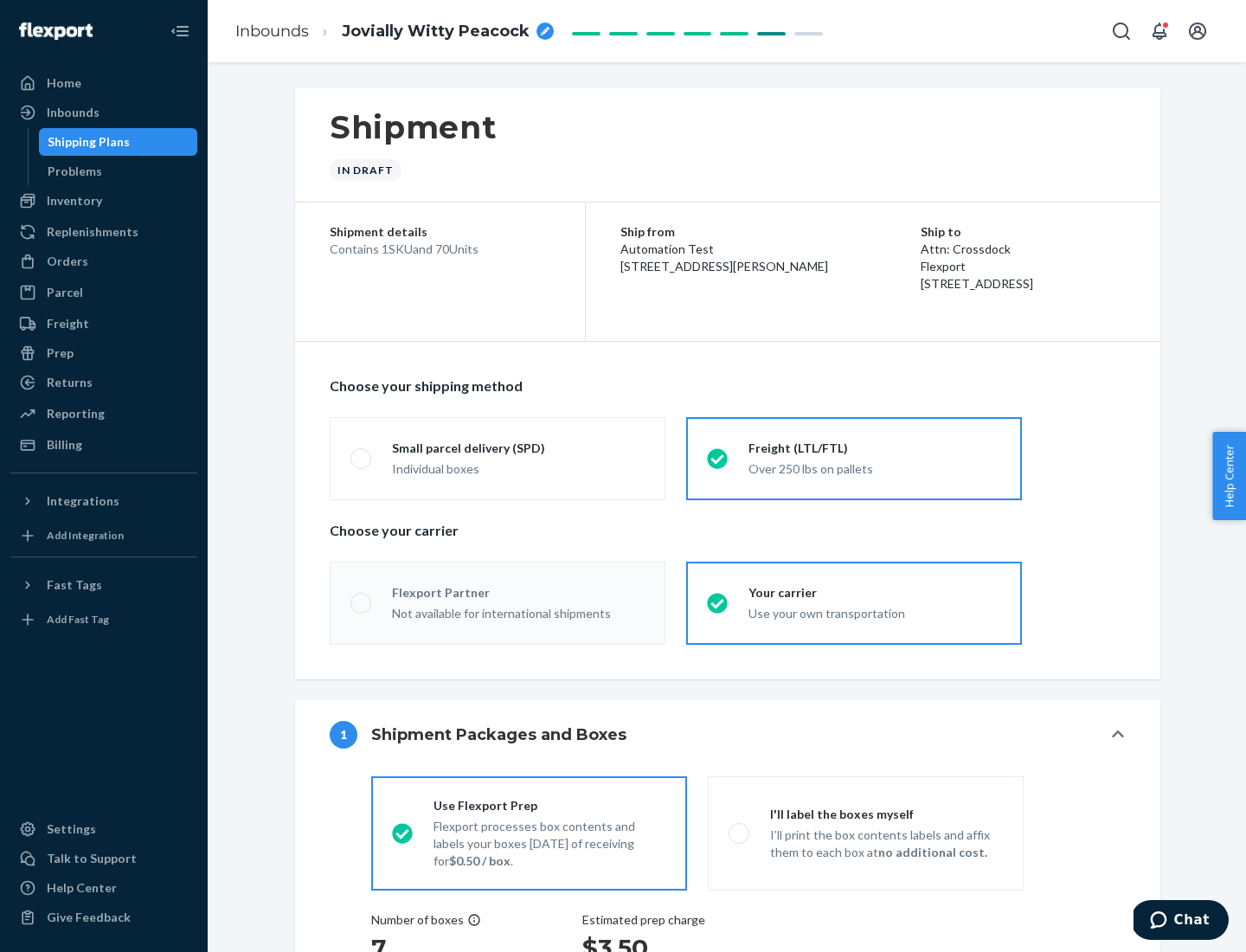
radio input "false"
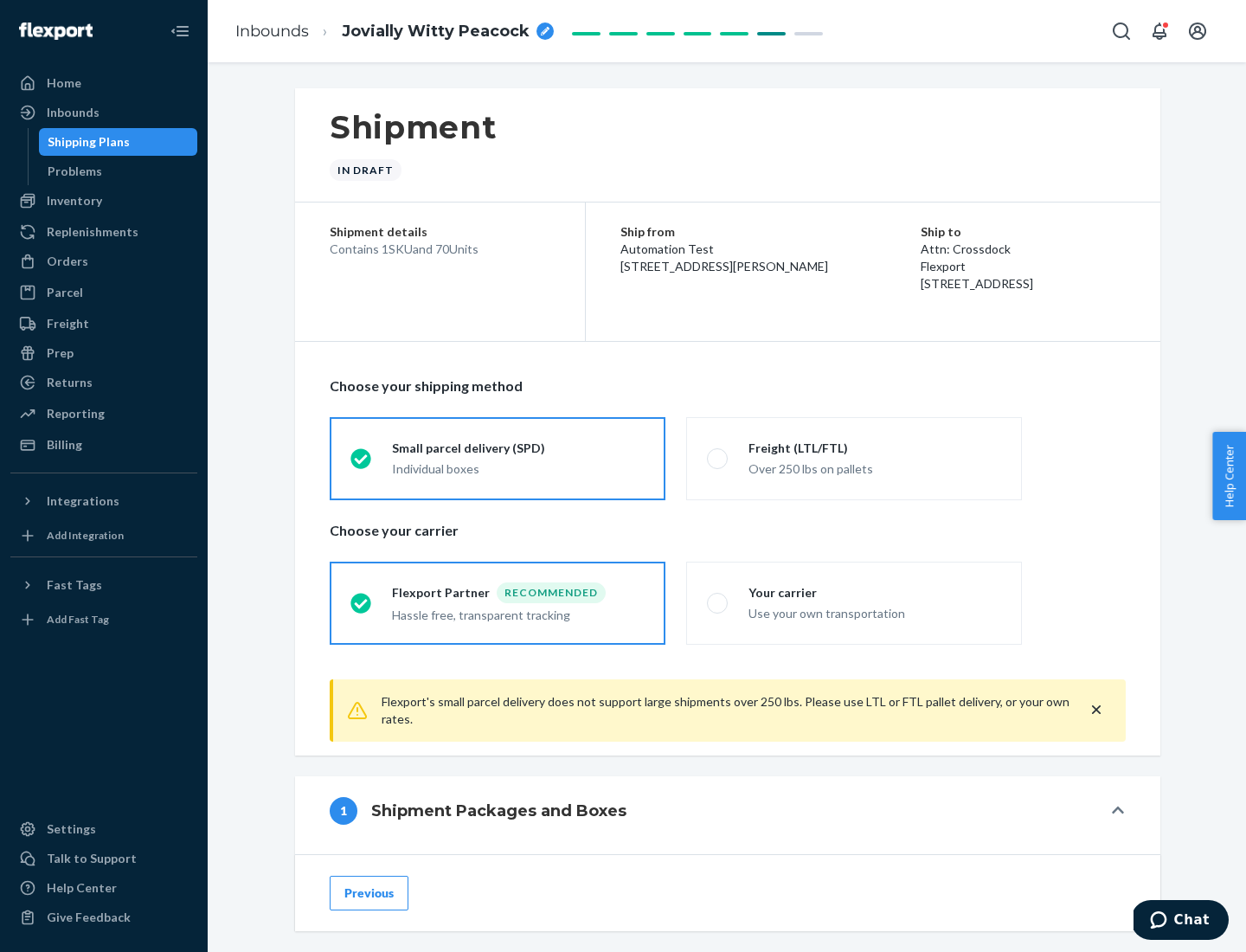
scroll to position [96, 0]
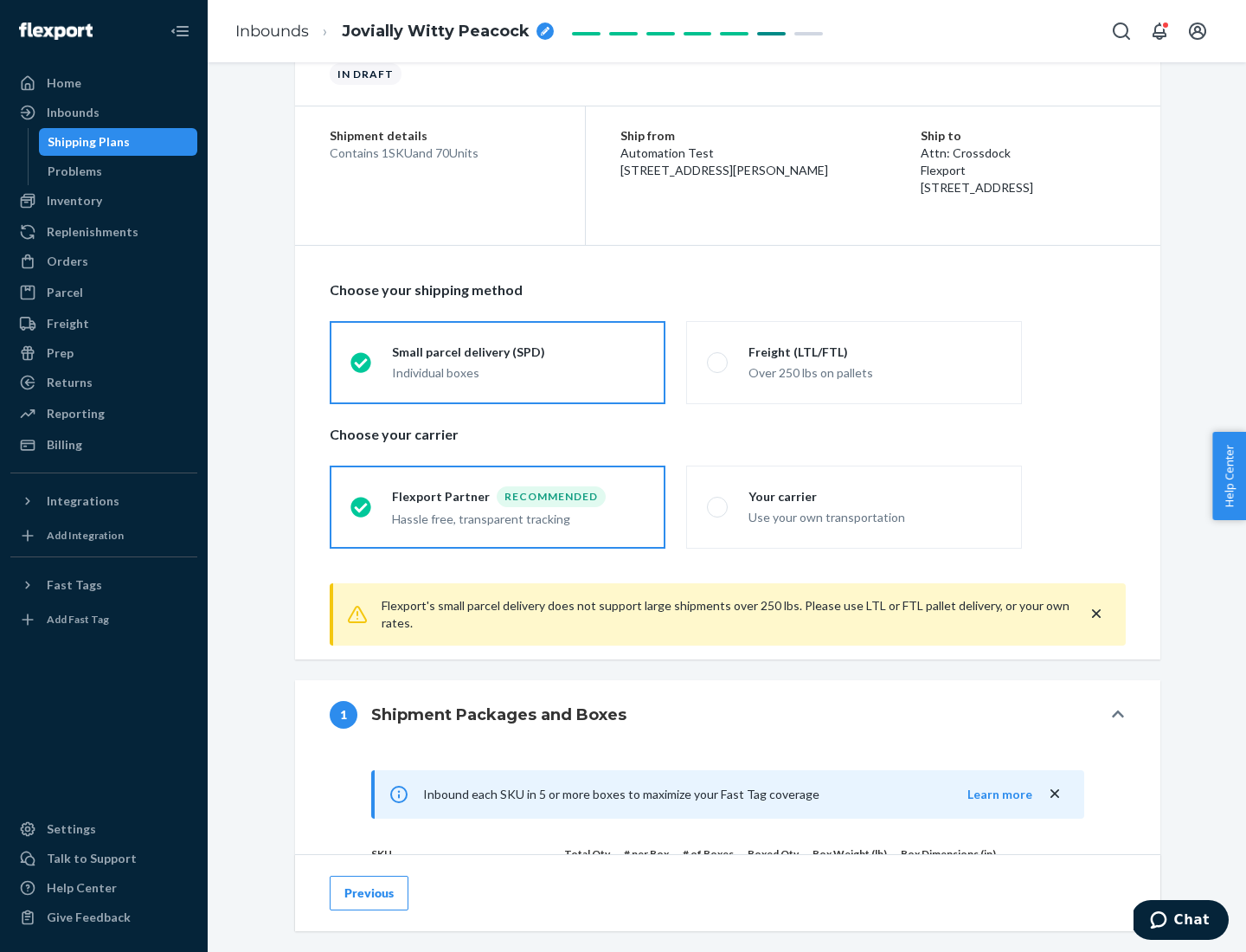
click at [498, 507] on div "Hassle free, transparent tracking" at bounding box center [519, 518] width 253 height 21
click at [362, 506] on input "Flexport Partner Recommended Hassle free, transparent tracking" at bounding box center [355, 506] width 11 height 11
